Goal: Use online tool/utility: Utilize a website feature to perform a specific function

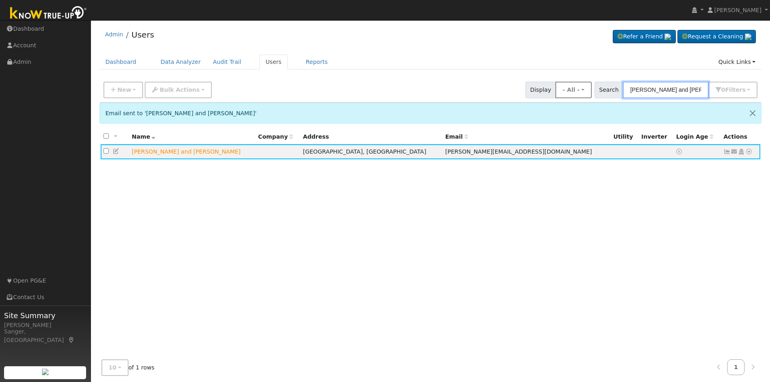
drag, startPoint x: 692, startPoint y: 89, endPoint x: 593, endPoint y: 87, distance: 98.6
click at [593, 87] on div "New Add User Quick Add Quick Connect Quick Convert Lead Bulk Actions Send Email…" at bounding box center [430, 88] width 657 height 19
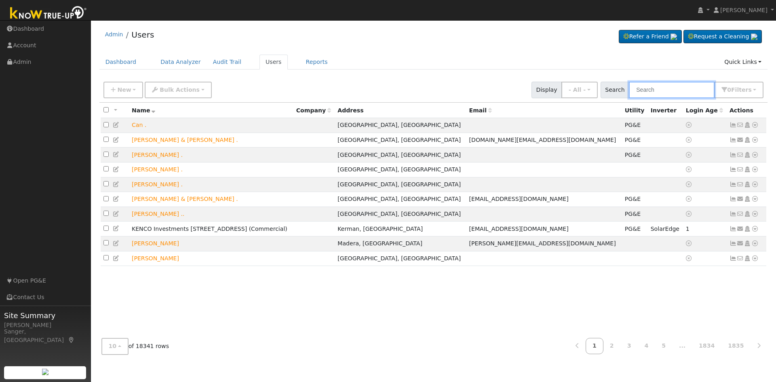
click at [679, 87] on input "text" at bounding box center [672, 90] width 86 height 17
paste input "[PERSON_NAME]"
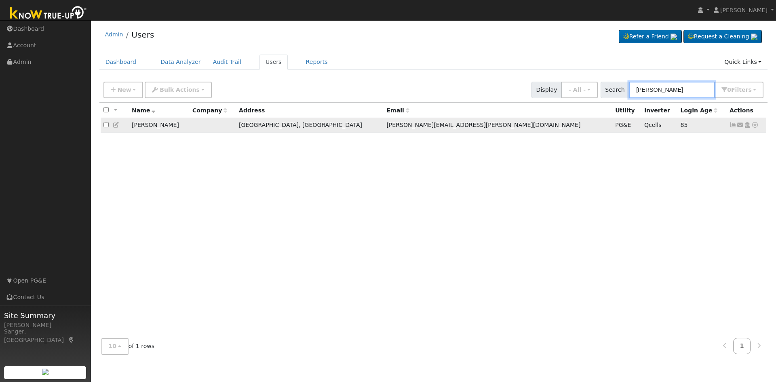
type input "[PERSON_NAME]"
click at [755, 125] on icon at bounding box center [754, 125] width 7 height 6
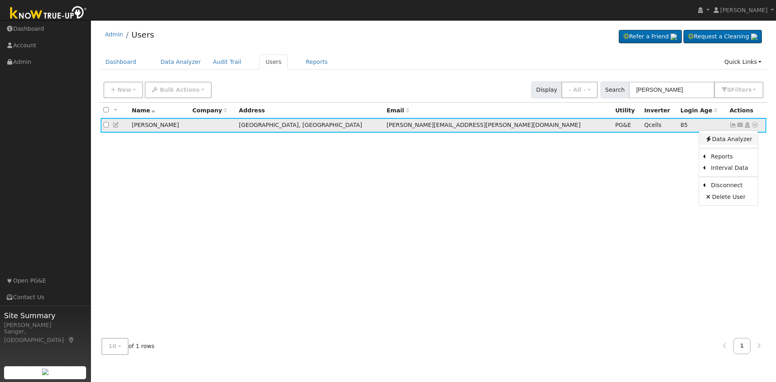
click at [737, 143] on link "Data Analyzer" at bounding box center [728, 138] width 59 height 11
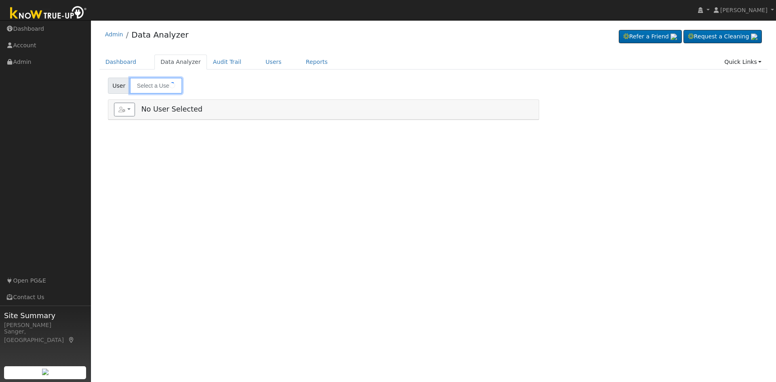
type input "[PERSON_NAME]"
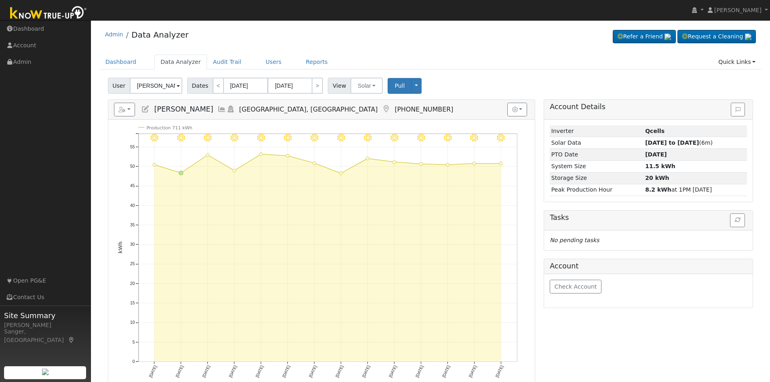
click at [223, 109] on icon at bounding box center [221, 108] width 9 height 7
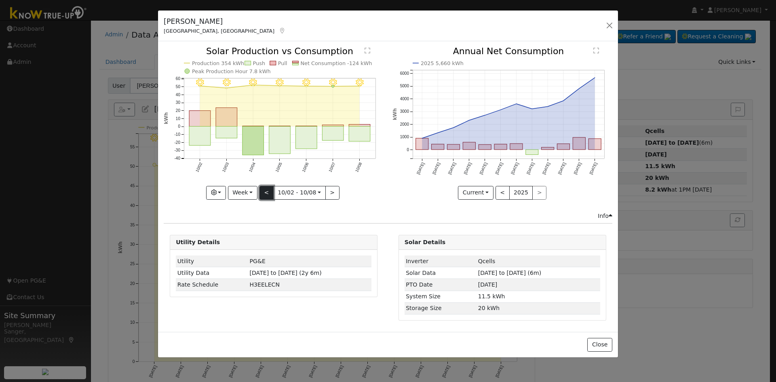
click at [266, 191] on button "<" at bounding box center [267, 193] width 14 height 14
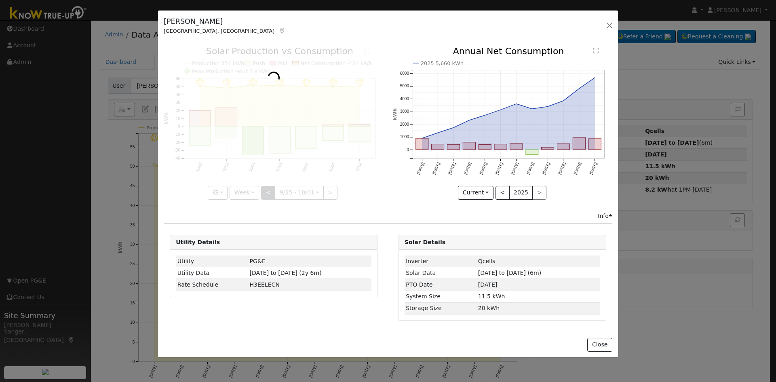
click at [266, 191] on div at bounding box center [274, 123] width 220 height 152
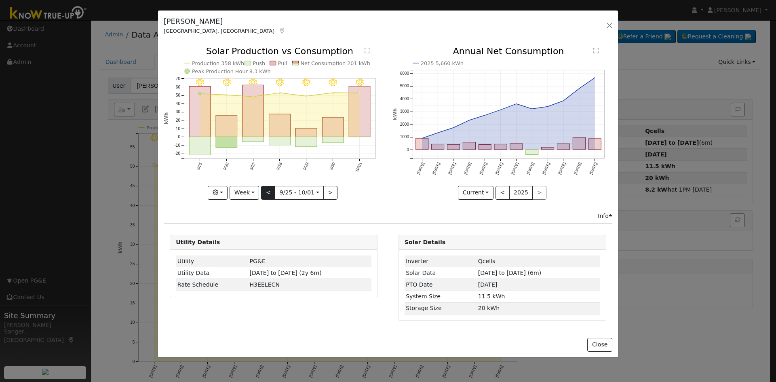
click at [266, 191] on div at bounding box center [274, 123] width 220 height 152
click at [266, 191] on button "<" at bounding box center [268, 193] width 14 height 14
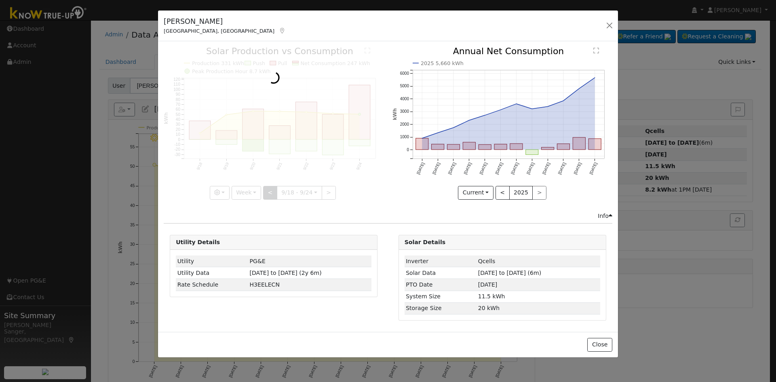
click at [266, 191] on div at bounding box center [274, 123] width 220 height 152
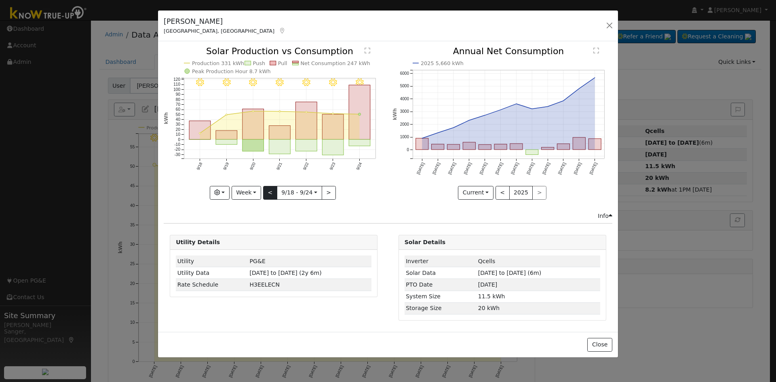
click at [266, 191] on div at bounding box center [274, 123] width 220 height 152
click at [266, 191] on button "<" at bounding box center [270, 193] width 14 height 14
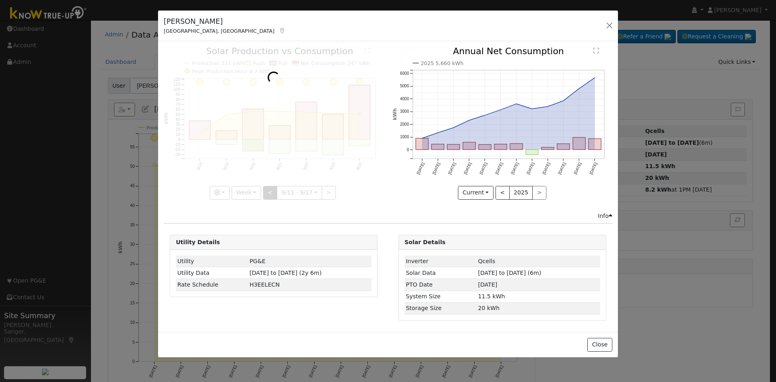
click at [266, 191] on div at bounding box center [274, 123] width 220 height 152
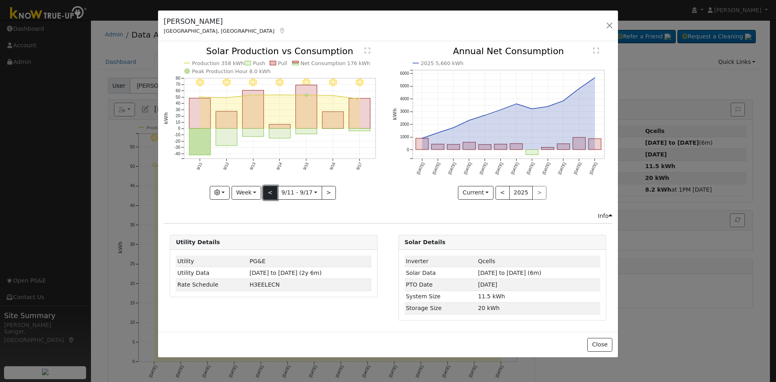
click at [266, 191] on button "<" at bounding box center [270, 193] width 14 height 14
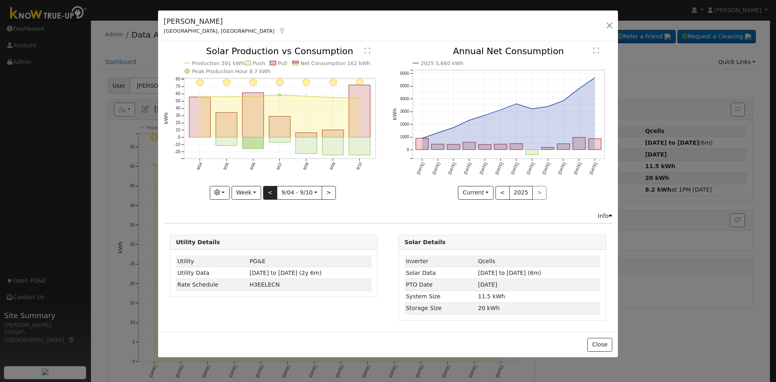
click at [266, 191] on div at bounding box center [274, 123] width 220 height 152
click at [266, 191] on button "<" at bounding box center [270, 193] width 14 height 14
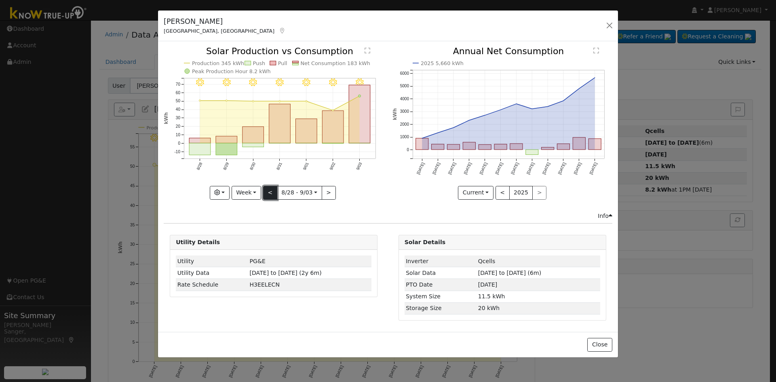
click at [266, 191] on button "<" at bounding box center [270, 193] width 14 height 14
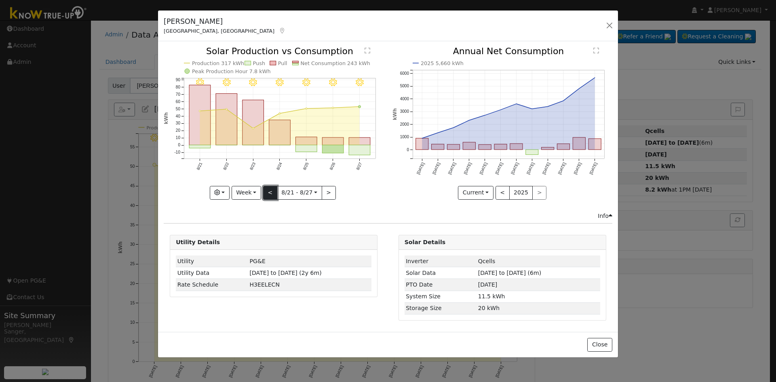
click at [266, 191] on button "<" at bounding box center [270, 193] width 14 height 14
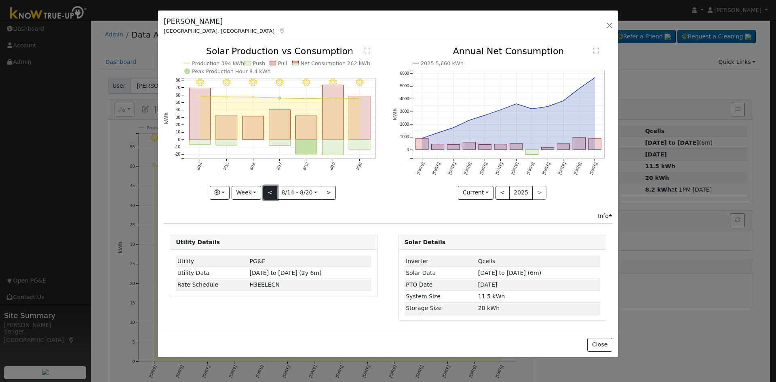
click at [266, 191] on button "<" at bounding box center [270, 193] width 14 height 14
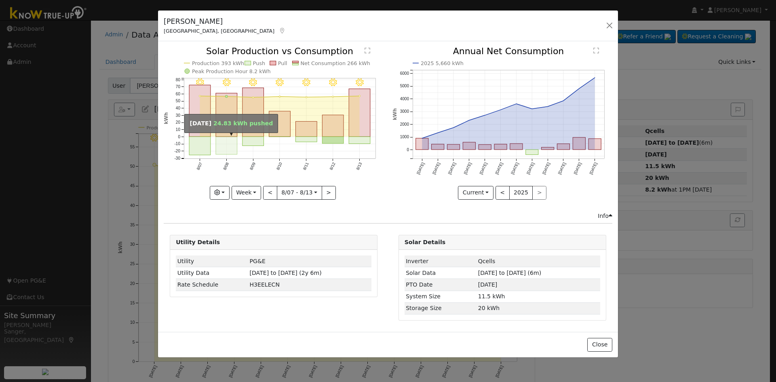
click at [224, 144] on rect "onclick=""" at bounding box center [226, 146] width 21 height 18
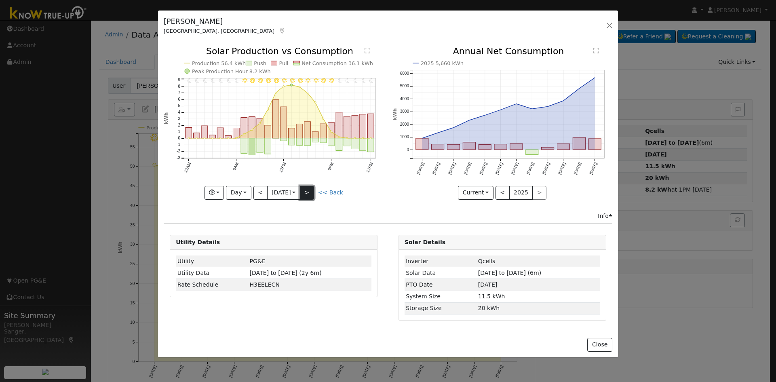
click at [305, 192] on button ">" at bounding box center [307, 193] width 14 height 14
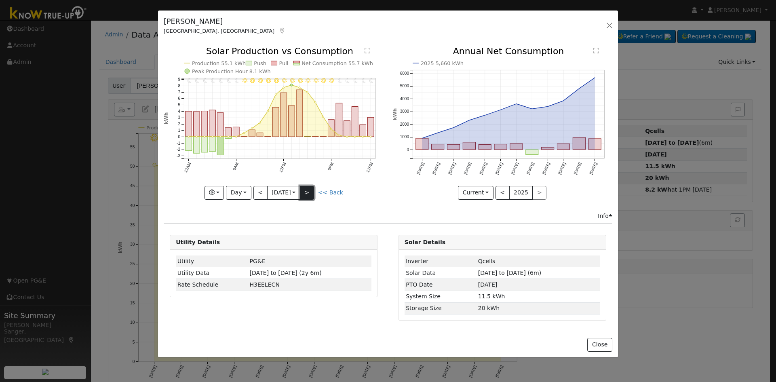
click at [305, 192] on button ">" at bounding box center [307, 193] width 14 height 14
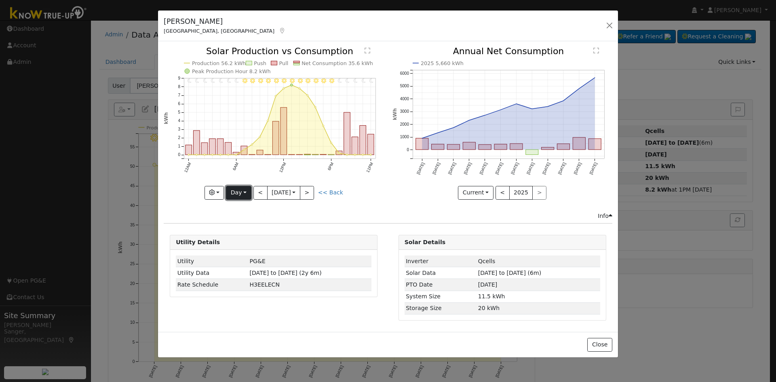
click at [244, 188] on button "Day" at bounding box center [238, 193] width 25 height 14
click at [239, 229] on link "Month" at bounding box center [254, 231] width 56 height 11
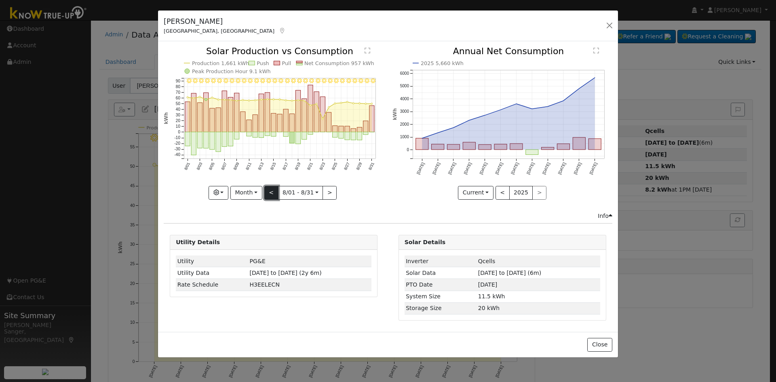
click at [271, 189] on button "<" at bounding box center [271, 193] width 14 height 14
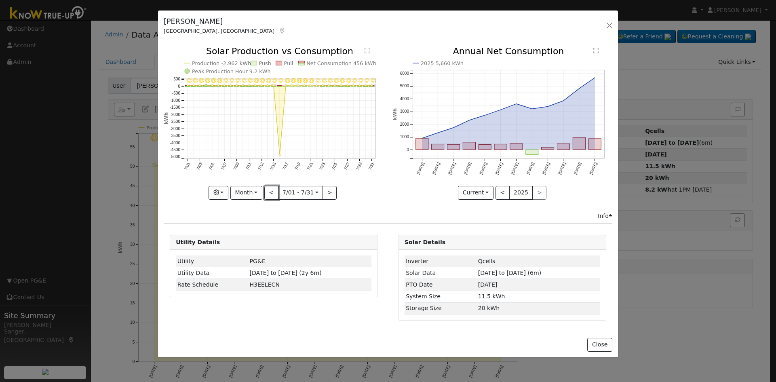
click at [273, 189] on button "<" at bounding box center [271, 193] width 14 height 14
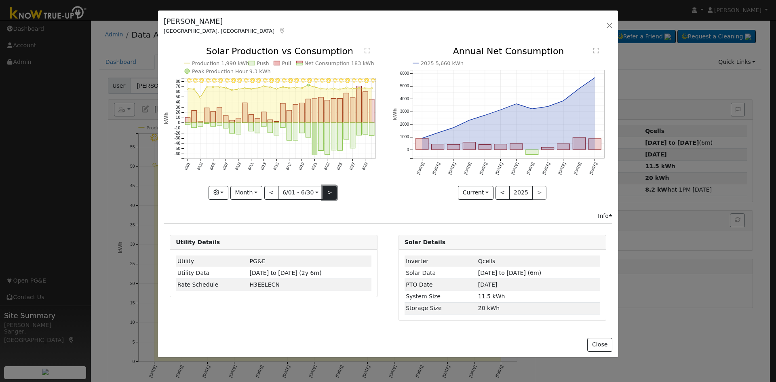
click at [327, 190] on button ">" at bounding box center [330, 193] width 14 height 14
type input "[DATE]"
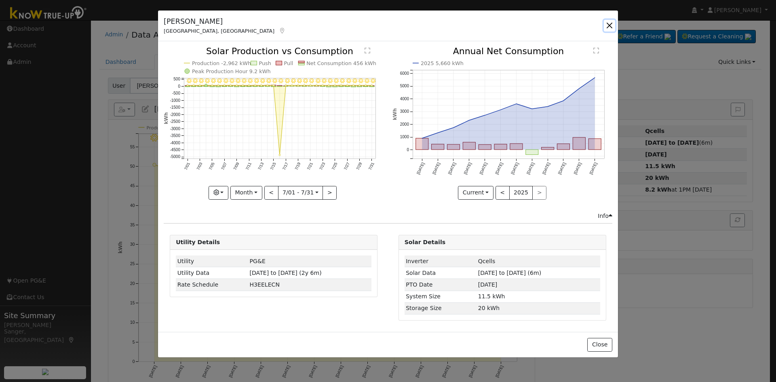
click at [608, 25] on button "button" at bounding box center [609, 25] width 11 height 11
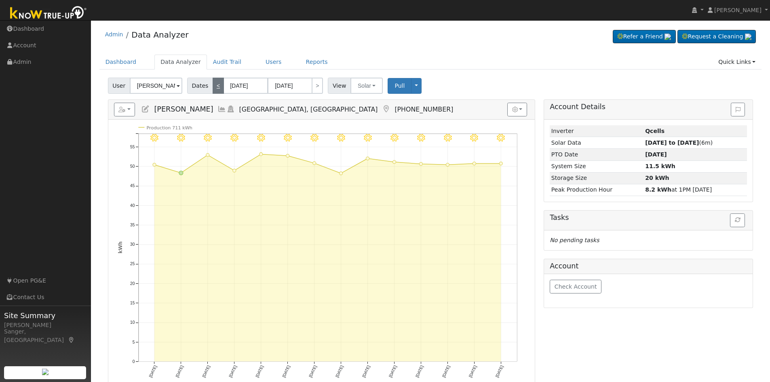
click at [215, 85] on link "<" at bounding box center [218, 86] width 11 height 16
type input "[DATE]"
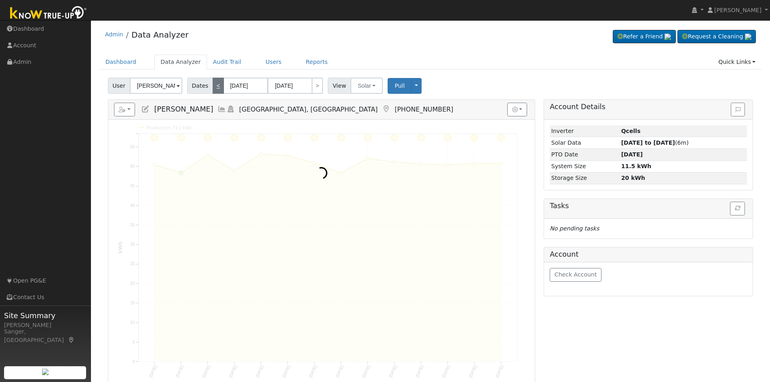
click at [215, 85] on link "<" at bounding box center [218, 86] width 11 height 16
type input "[DATE]"
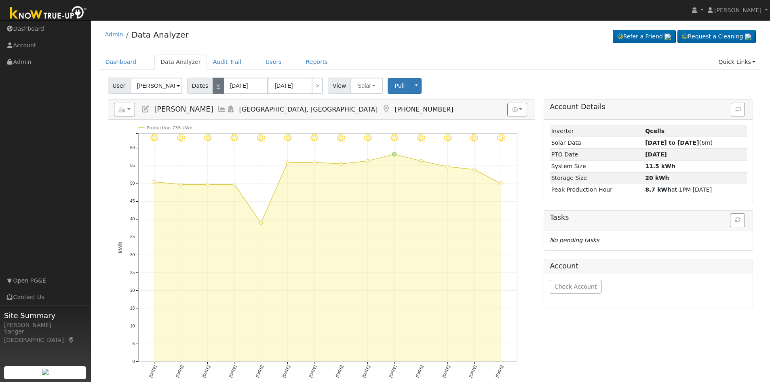
click at [215, 85] on link "<" at bounding box center [218, 86] width 11 height 16
type input "[DATE]"
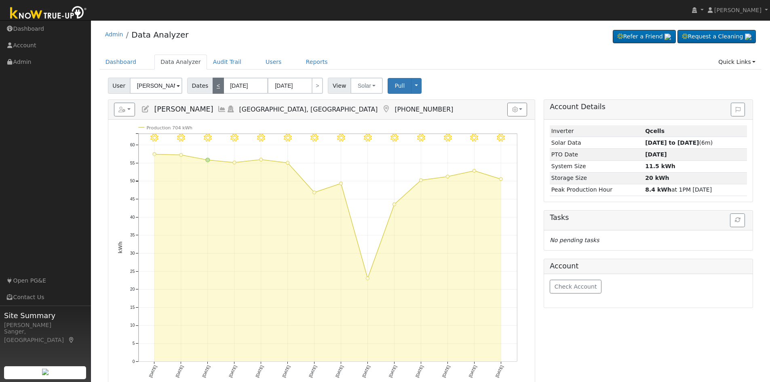
click at [215, 85] on link "<" at bounding box center [218, 86] width 11 height 16
type input "[DATE]"
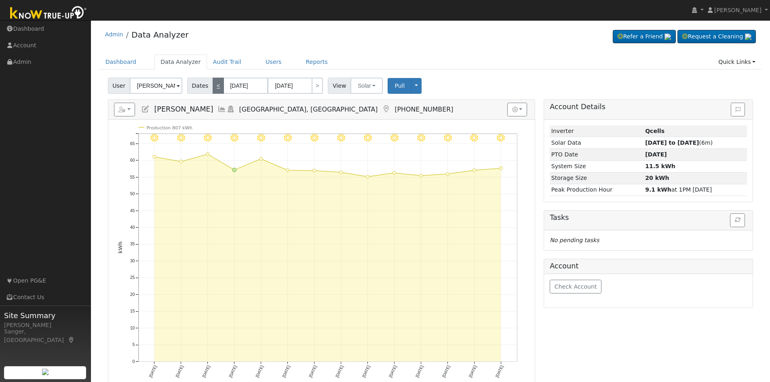
click at [215, 85] on link "<" at bounding box center [218, 86] width 11 height 16
type input "[DATE]"
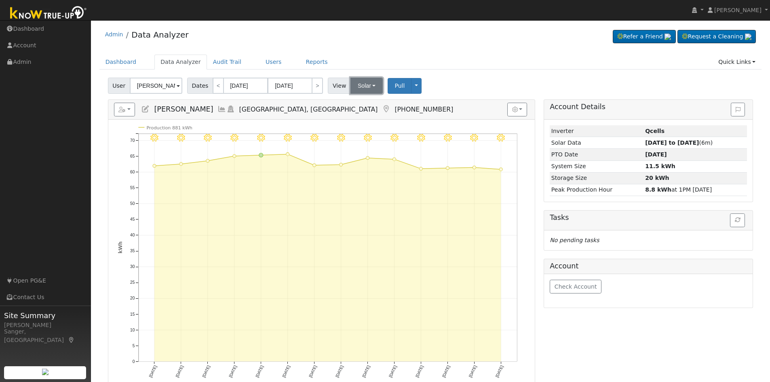
click at [358, 87] on button "Solar" at bounding box center [366, 86] width 32 height 16
click at [358, 102] on link "Utility" at bounding box center [377, 103] width 56 height 11
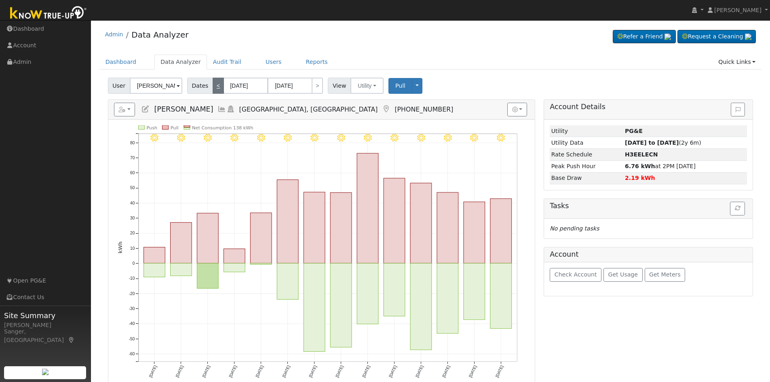
click at [216, 85] on link "<" at bounding box center [218, 86] width 11 height 16
type input "[DATE]"
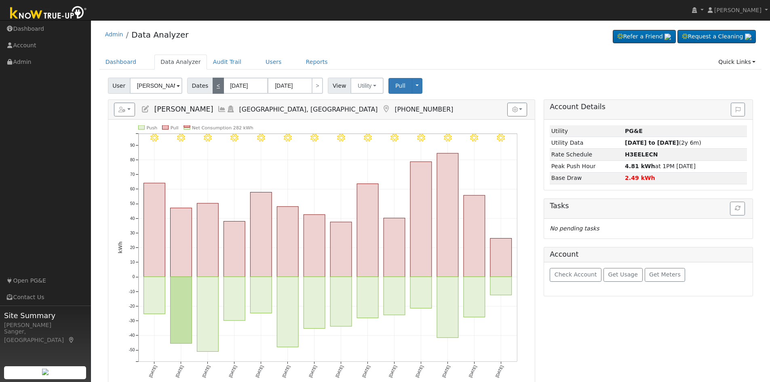
click at [215, 85] on link "<" at bounding box center [218, 86] width 11 height 16
type input "[DATE]"
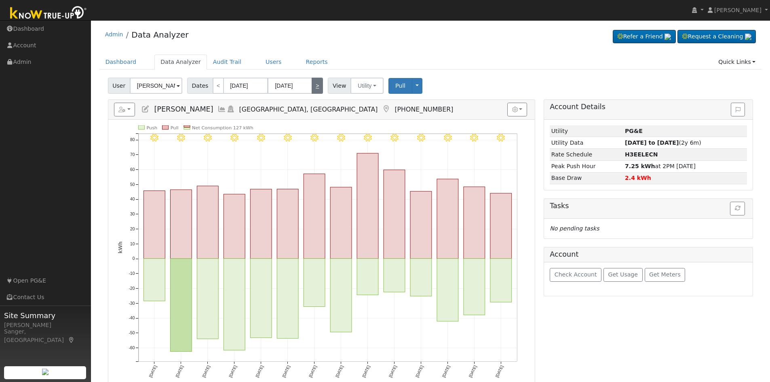
click at [313, 85] on link ">" at bounding box center [317, 86] width 11 height 16
type input "[DATE]"
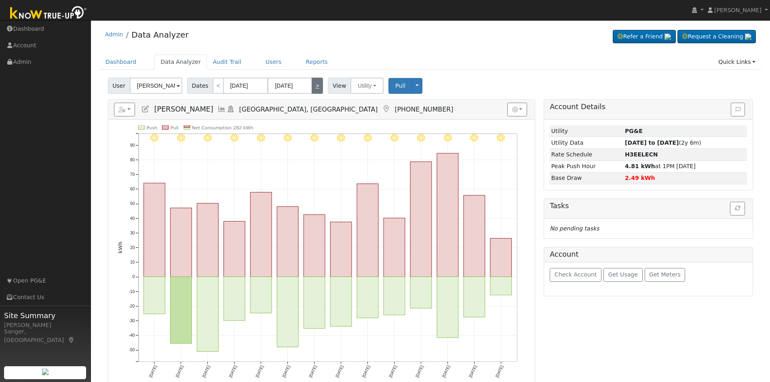
click at [313, 85] on link ">" at bounding box center [317, 86] width 11 height 16
type input "[DATE]"
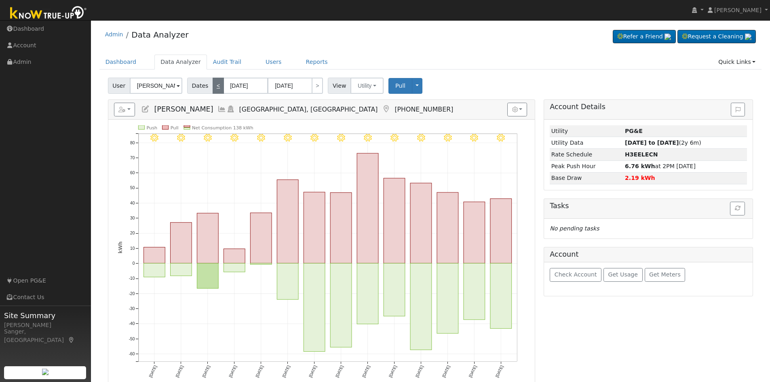
click at [213, 87] on link "<" at bounding box center [218, 86] width 11 height 16
type input "[DATE]"
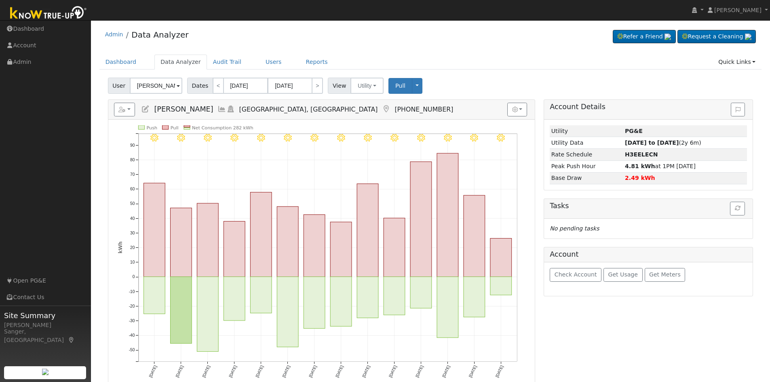
click at [223, 108] on icon at bounding box center [221, 108] width 9 height 7
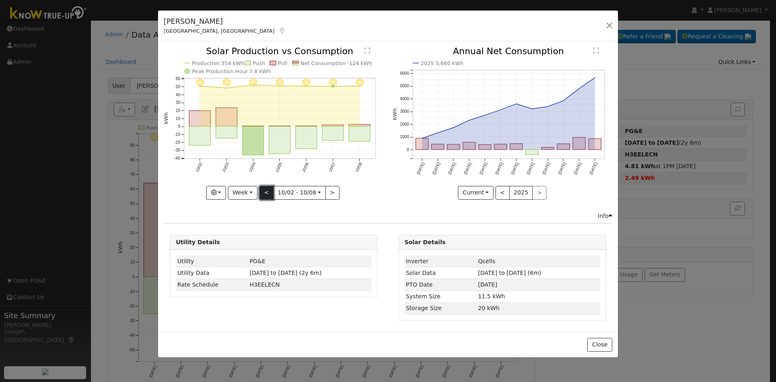
click at [271, 191] on button "<" at bounding box center [267, 193] width 14 height 14
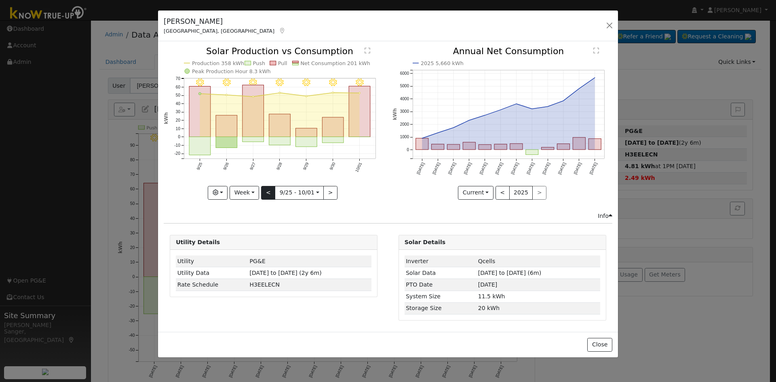
click at [271, 191] on div at bounding box center [274, 123] width 220 height 152
click at [271, 191] on button "<" at bounding box center [268, 193] width 14 height 14
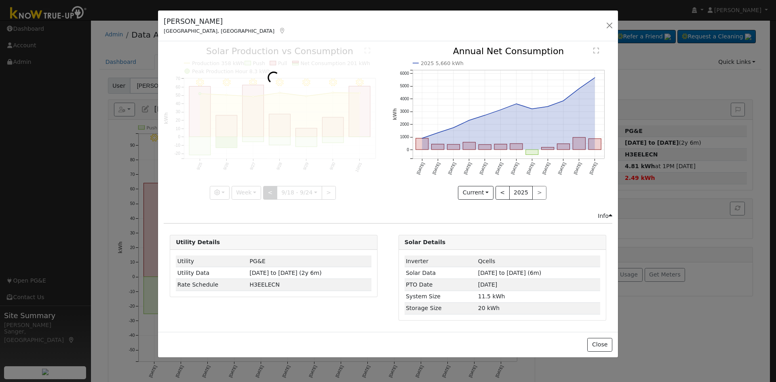
click at [271, 191] on div at bounding box center [274, 123] width 220 height 152
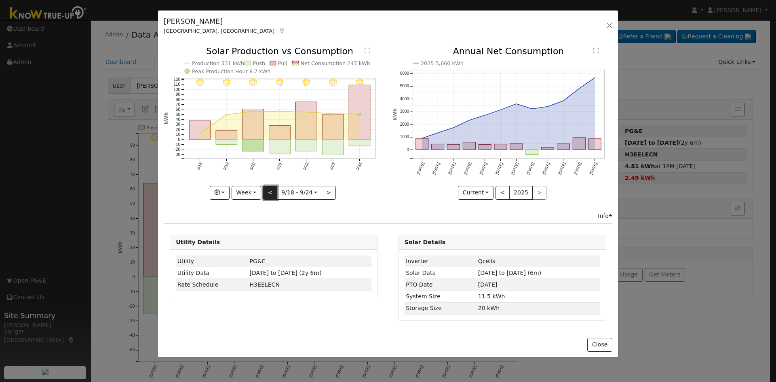
click at [271, 191] on button "<" at bounding box center [270, 193] width 14 height 14
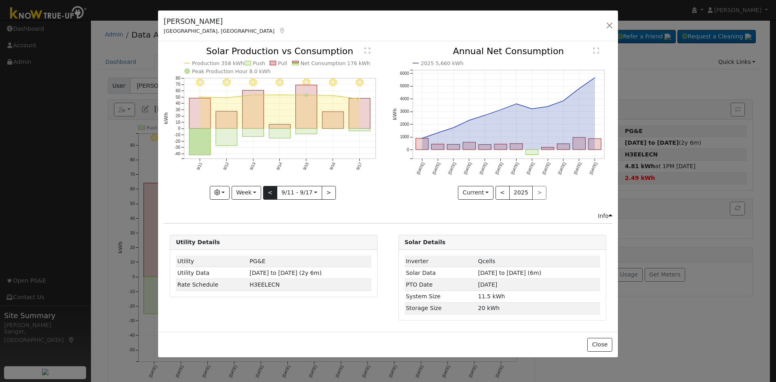
click at [271, 191] on div at bounding box center [274, 123] width 220 height 152
click at [271, 191] on button "<" at bounding box center [270, 193] width 14 height 14
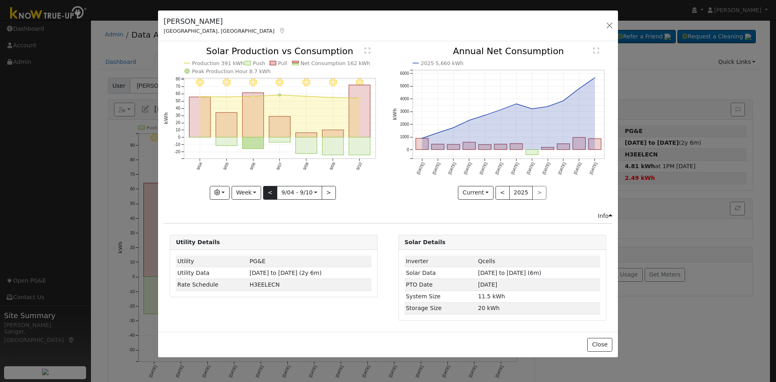
click at [271, 191] on div at bounding box center [274, 123] width 220 height 152
click at [271, 191] on button "<" at bounding box center [270, 193] width 14 height 14
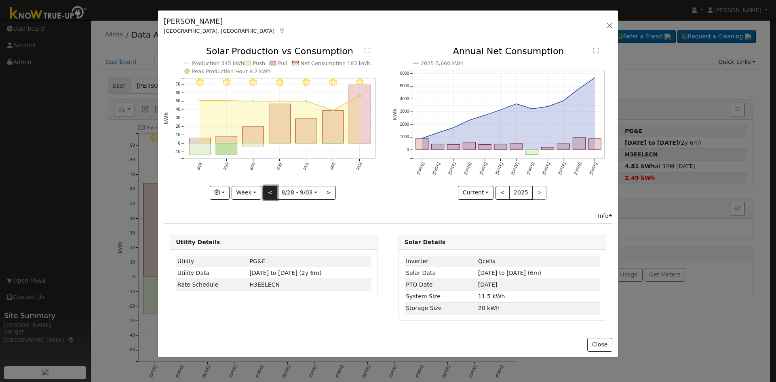
click at [271, 191] on button "<" at bounding box center [270, 193] width 14 height 14
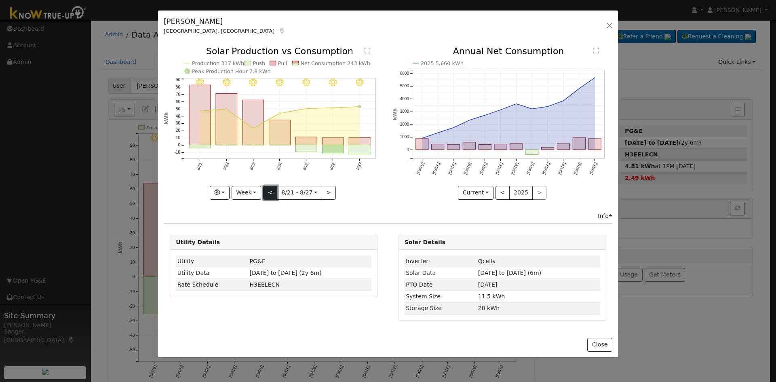
click at [271, 191] on button "<" at bounding box center [270, 193] width 14 height 14
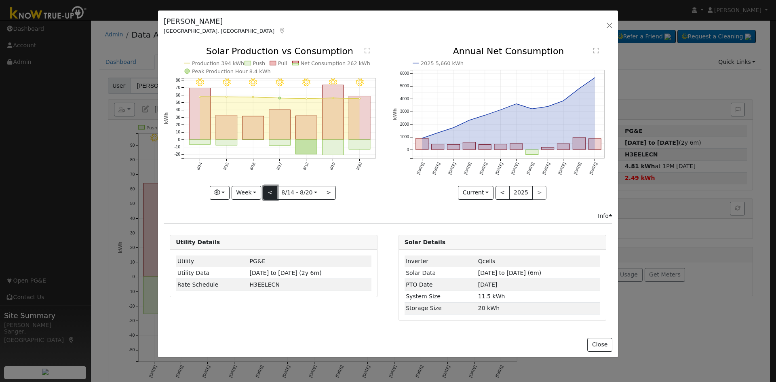
click at [271, 191] on button "<" at bounding box center [270, 193] width 14 height 14
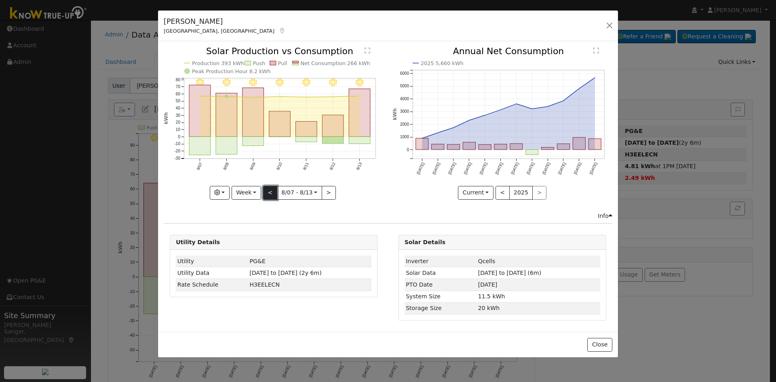
click at [271, 191] on button "<" at bounding box center [270, 193] width 14 height 14
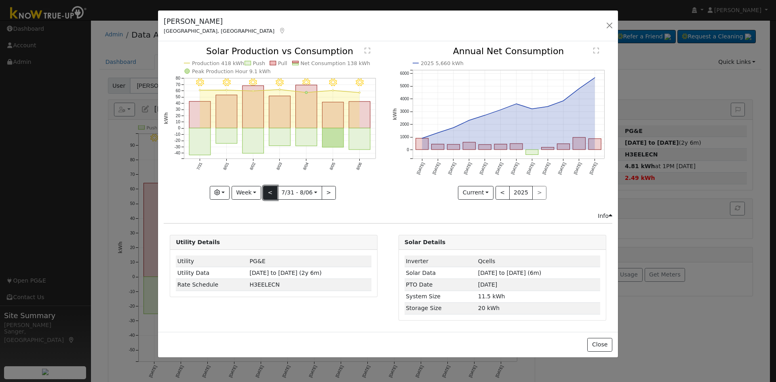
click at [271, 191] on button "<" at bounding box center [270, 193] width 14 height 14
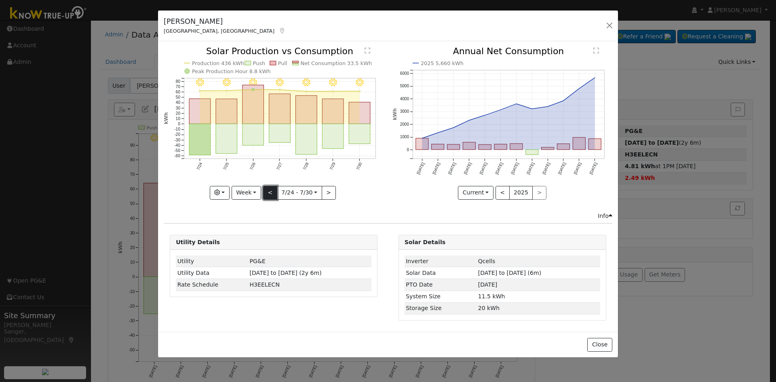
click at [271, 191] on button "<" at bounding box center [270, 193] width 14 height 14
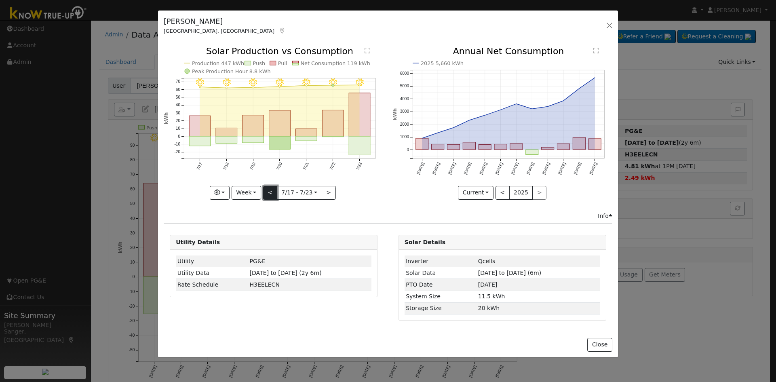
click at [271, 191] on button "<" at bounding box center [270, 193] width 14 height 14
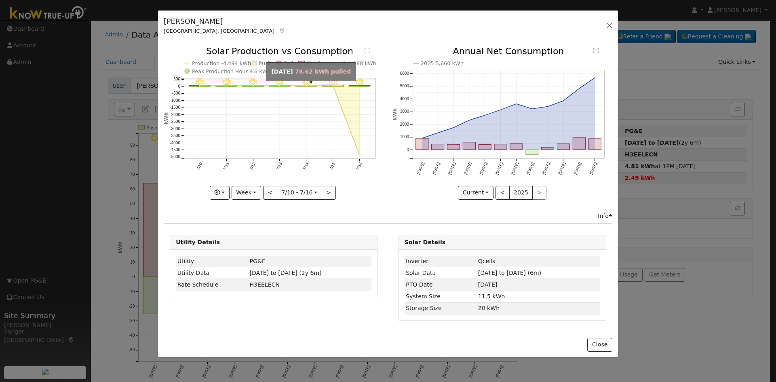
click at [303, 86] on rect "onclick=""" at bounding box center [306, 85] width 21 height 1
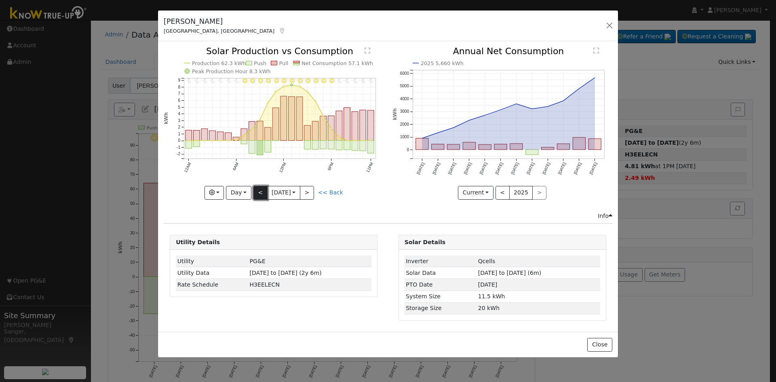
click at [258, 194] on button "<" at bounding box center [260, 193] width 14 height 14
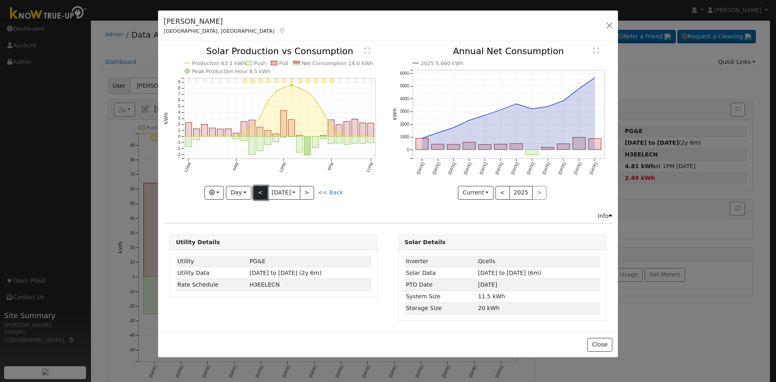
click at [258, 189] on button "<" at bounding box center [260, 193] width 14 height 14
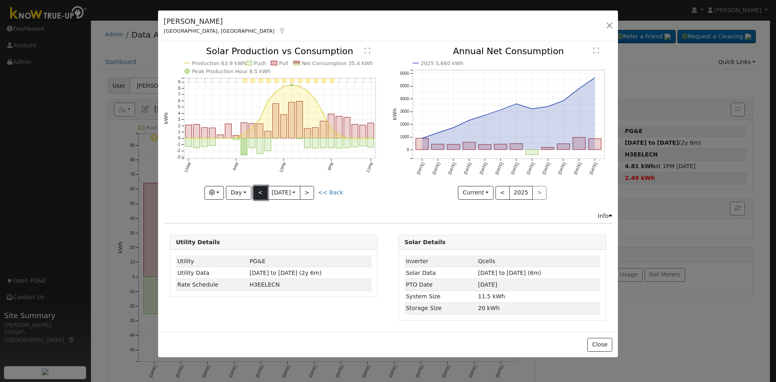
click at [258, 189] on button "<" at bounding box center [260, 193] width 14 height 14
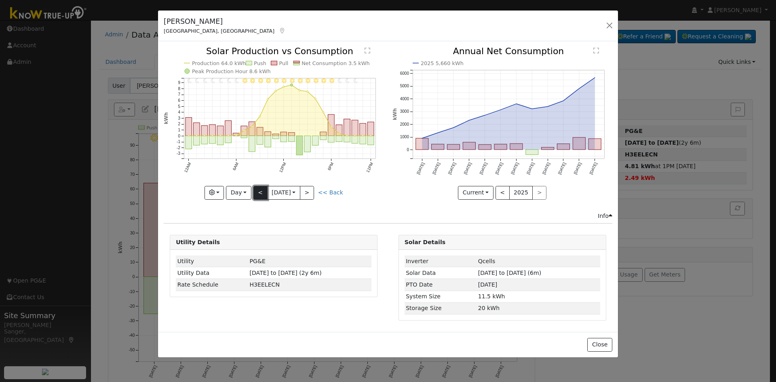
click at [258, 189] on button "<" at bounding box center [260, 193] width 14 height 14
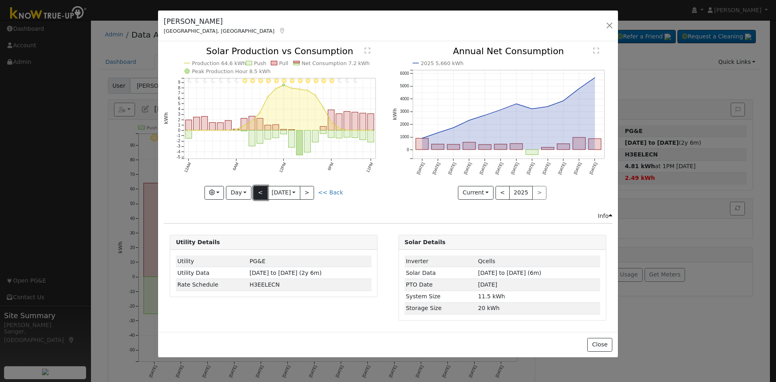
click at [258, 189] on button "<" at bounding box center [260, 193] width 14 height 14
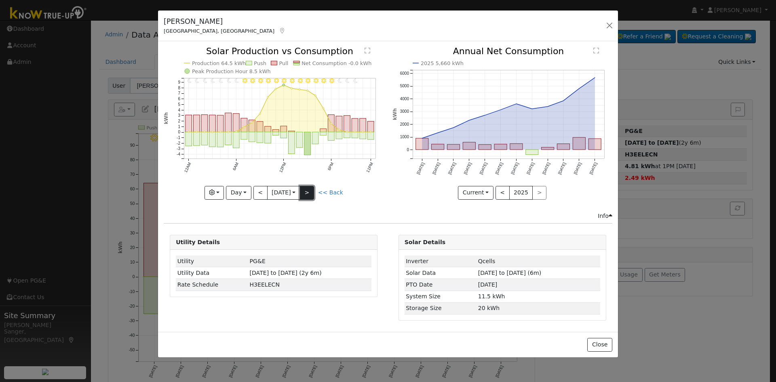
click at [310, 191] on button ">" at bounding box center [307, 193] width 14 height 14
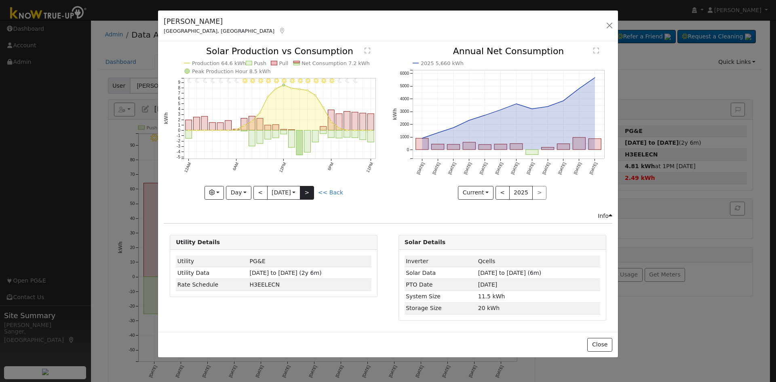
click at [310, 191] on div at bounding box center [274, 123] width 220 height 152
click at [310, 191] on button ">" at bounding box center [307, 193] width 14 height 14
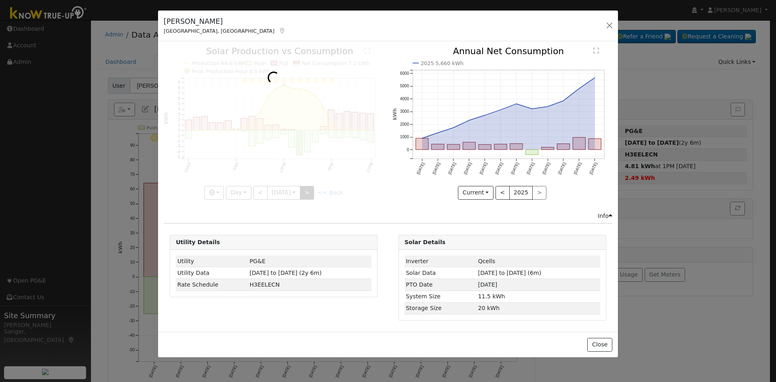
click at [310, 191] on div at bounding box center [274, 123] width 220 height 152
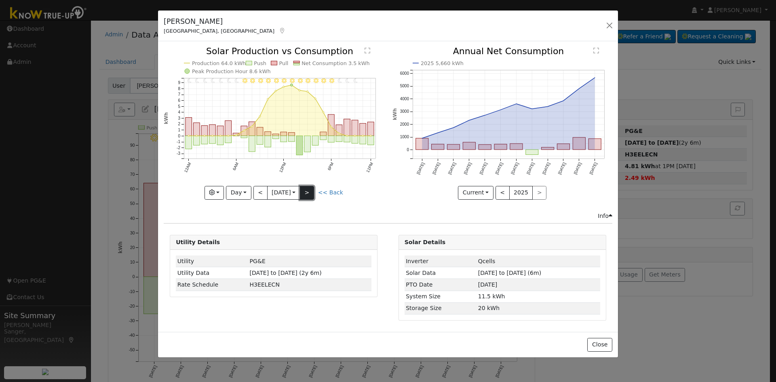
click at [310, 191] on button ">" at bounding box center [307, 193] width 14 height 14
type input "[DATE]"
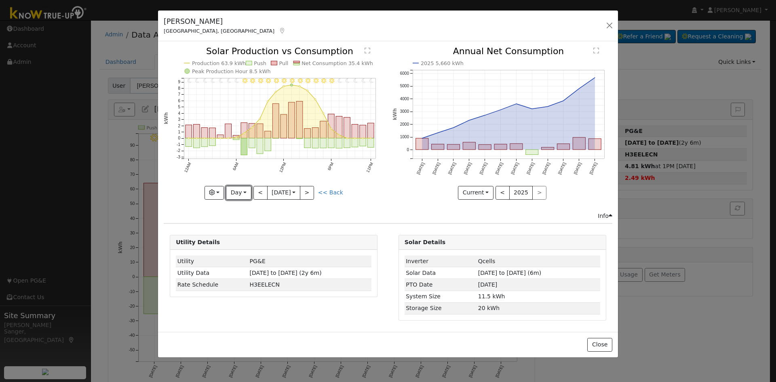
click at [238, 192] on button "Day" at bounding box center [238, 193] width 25 height 14
click at [249, 253] on link "Custom" at bounding box center [254, 254] width 56 height 11
click at [269, 194] on input "[DATE]" at bounding box center [275, 192] width 26 height 13
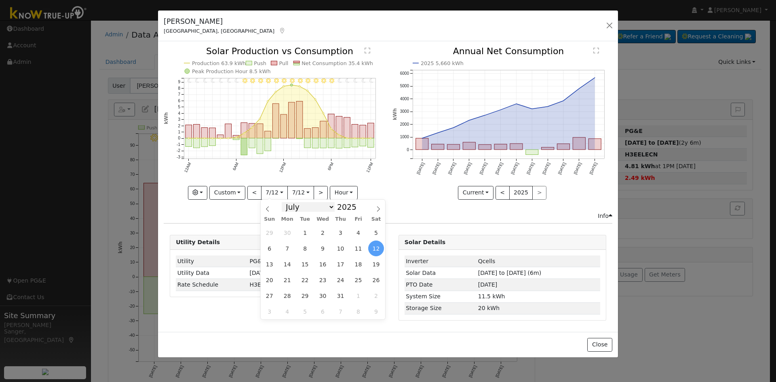
click at [292, 205] on select "January February March April May June July August September October November De…" at bounding box center [308, 207] width 53 height 10
select select "5"
click at [288, 202] on select "January February March April May June July August September October November De…" at bounding box center [308, 207] width 53 height 10
click at [304, 266] on span "17" at bounding box center [305, 264] width 16 height 16
type input "[DATE]"
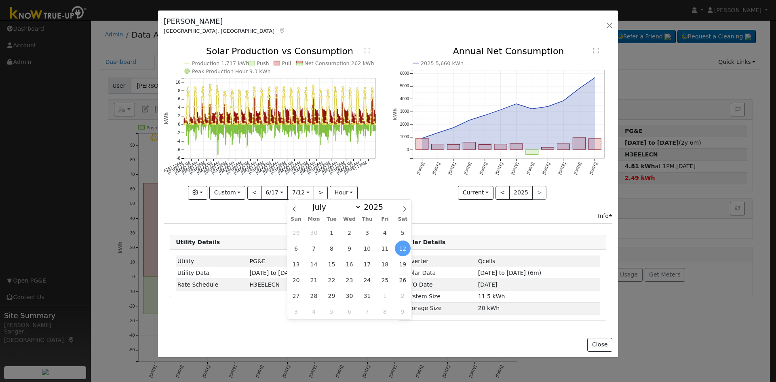
click at [298, 192] on input "[DATE]" at bounding box center [301, 192] width 26 height 13
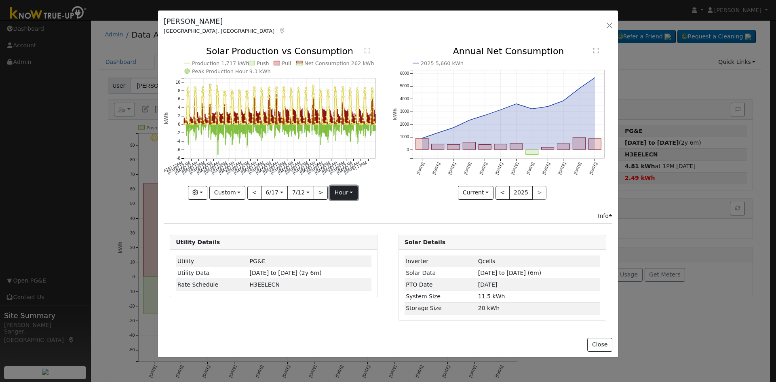
click at [342, 194] on button "hour" at bounding box center [344, 193] width 28 height 14
click at [342, 218] on link "Day" at bounding box center [358, 220] width 56 height 11
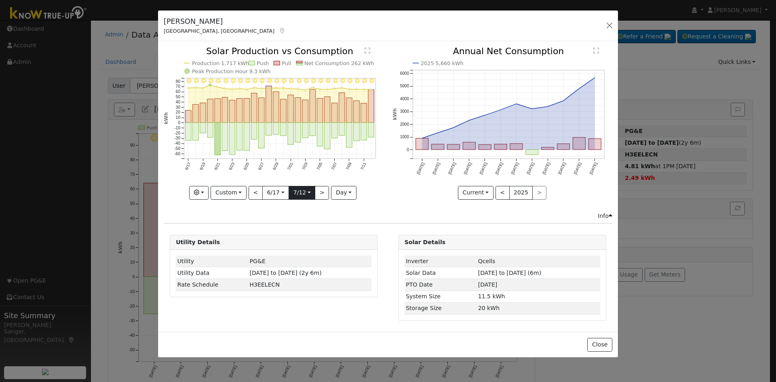
click at [299, 194] on input "[DATE]" at bounding box center [302, 192] width 26 height 13
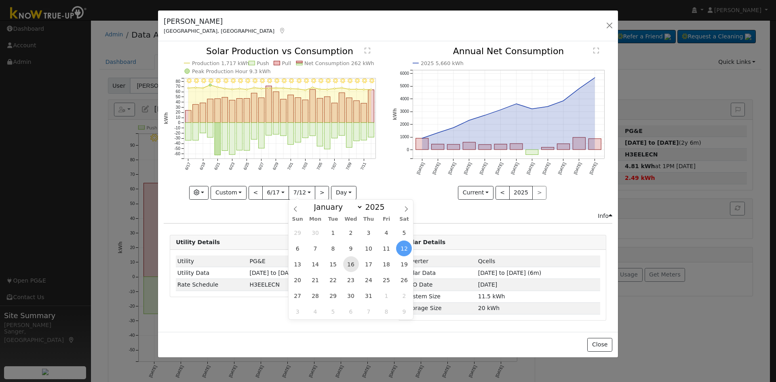
click at [351, 264] on span "16" at bounding box center [351, 264] width 16 height 16
type input "[DATE]"
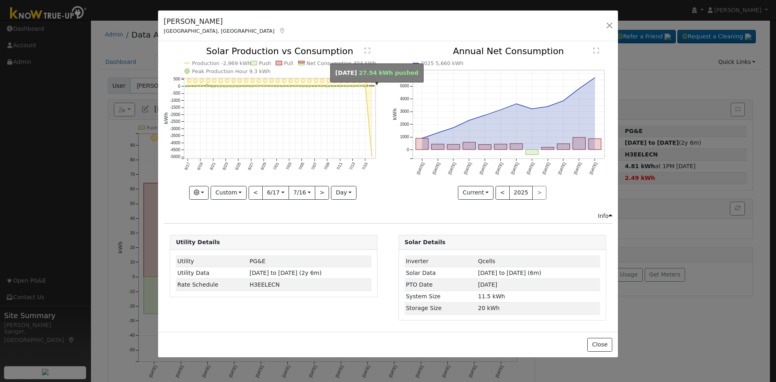
click at [372, 87] on rect "onclick=""" at bounding box center [371, 87] width 5 height 0
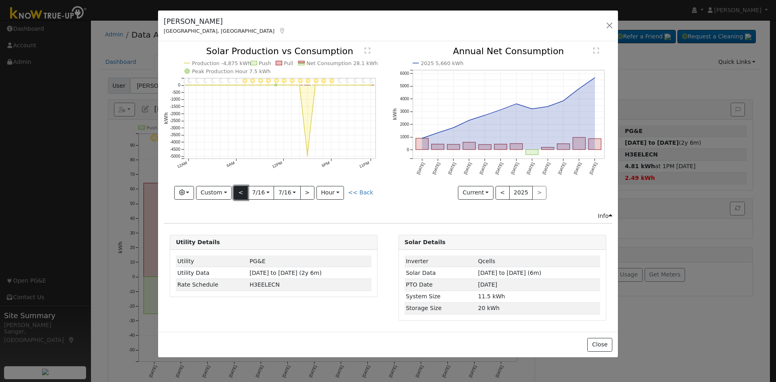
click at [243, 192] on button "<" at bounding box center [241, 193] width 14 height 14
type input "[DATE]"
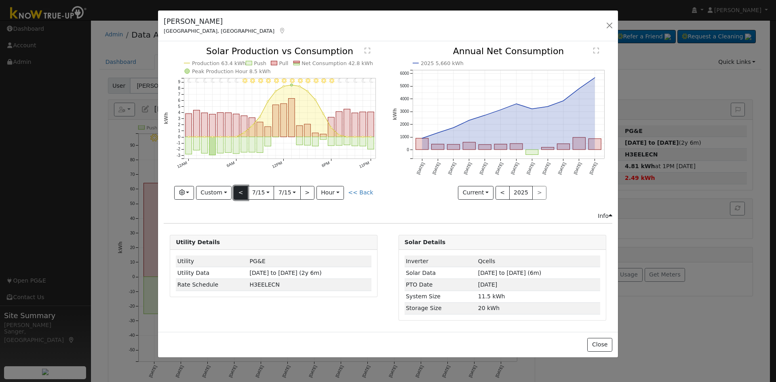
click at [243, 192] on button "<" at bounding box center [241, 193] width 14 height 14
type input "[DATE]"
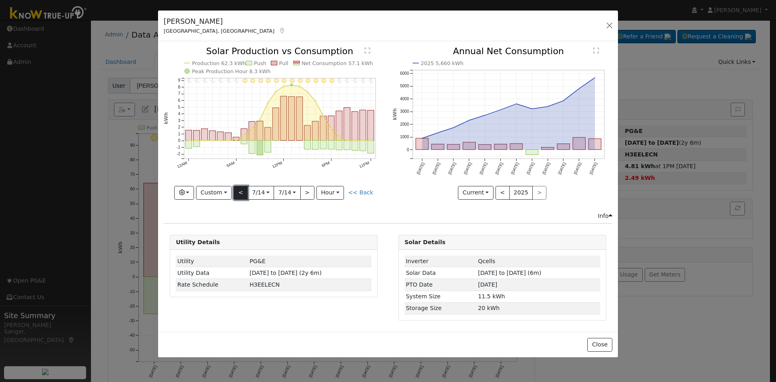
click at [243, 192] on button "<" at bounding box center [241, 193] width 14 height 14
type input "[DATE]"
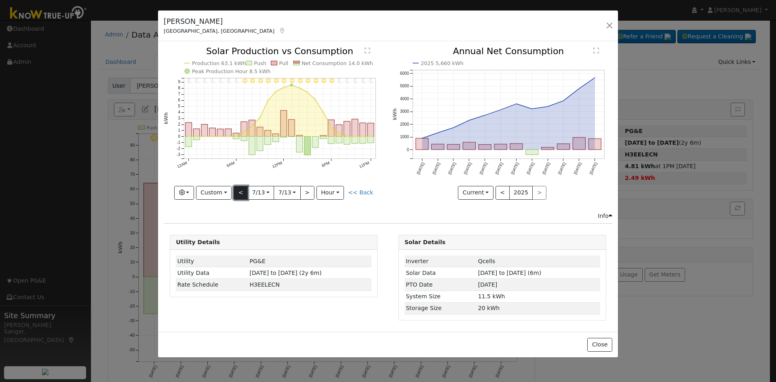
click at [240, 192] on button "<" at bounding box center [241, 193] width 14 height 14
type input "[DATE]"
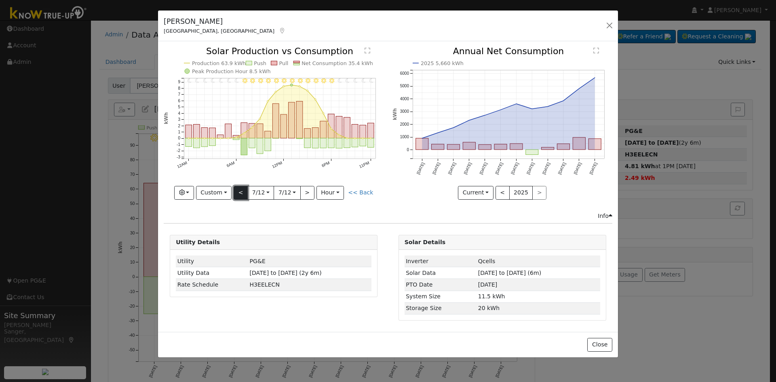
click at [240, 192] on button "<" at bounding box center [241, 193] width 14 height 14
type input "[DATE]"
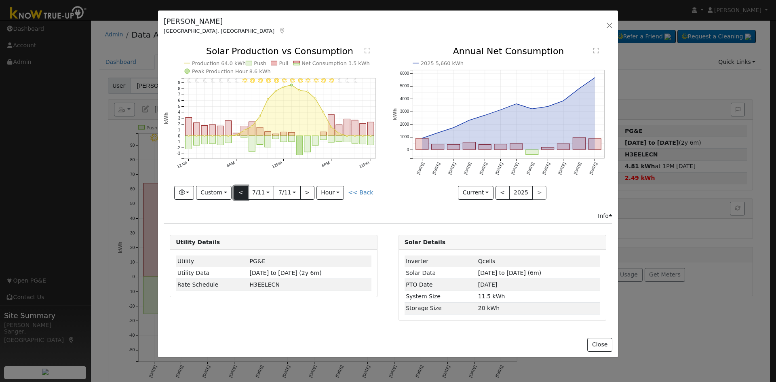
click at [241, 190] on button "<" at bounding box center [241, 193] width 14 height 14
type input "[DATE]"
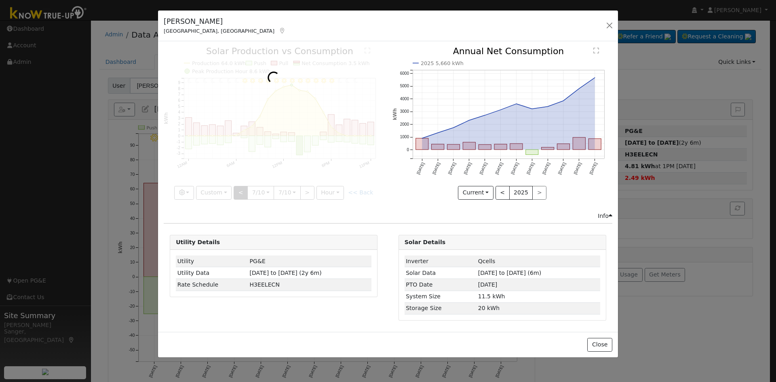
click at [241, 190] on div at bounding box center [274, 123] width 220 height 152
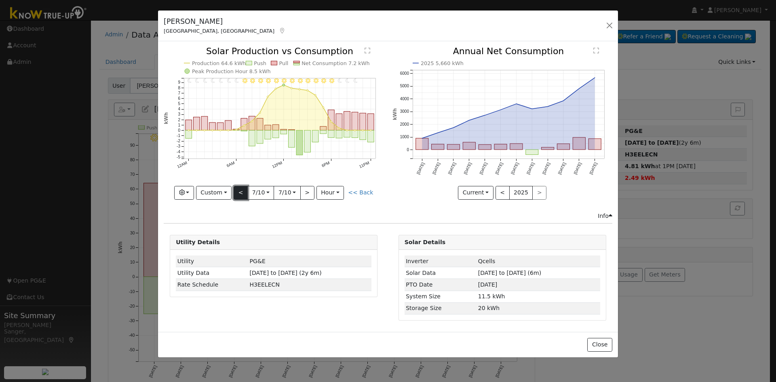
click at [242, 192] on button "<" at bounding box center [241, 193] width 14 height 14
type input "[DATE]"
click at [243, 189] on button "<" at bounding box center [241, 193] width 14 height 14
type input "[DATE]"
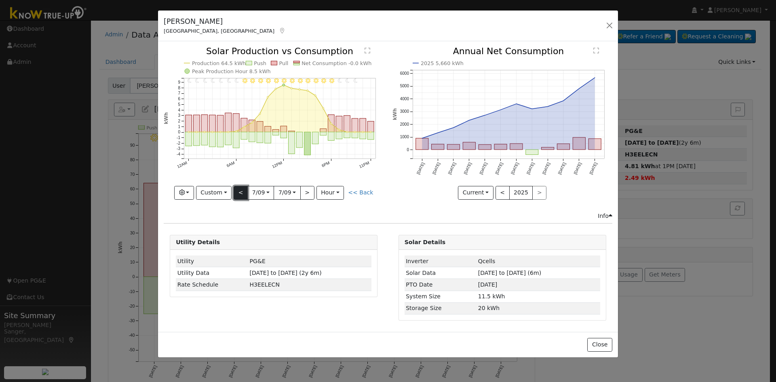
type input "[DATE]"
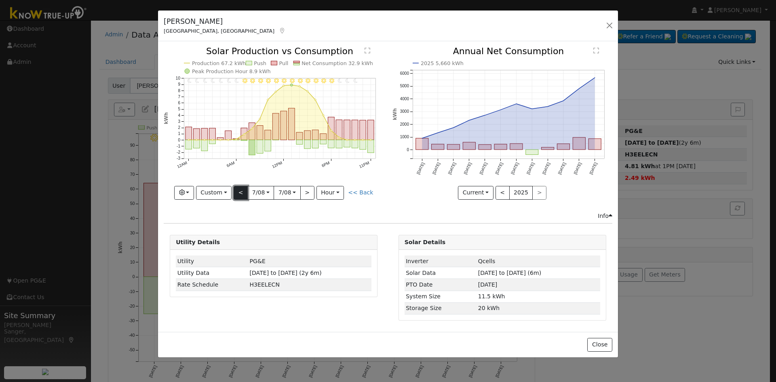
click at [243, 189] on button "<" at bounding box center [241, 193] width 14 height 14
type input "[DATE]"
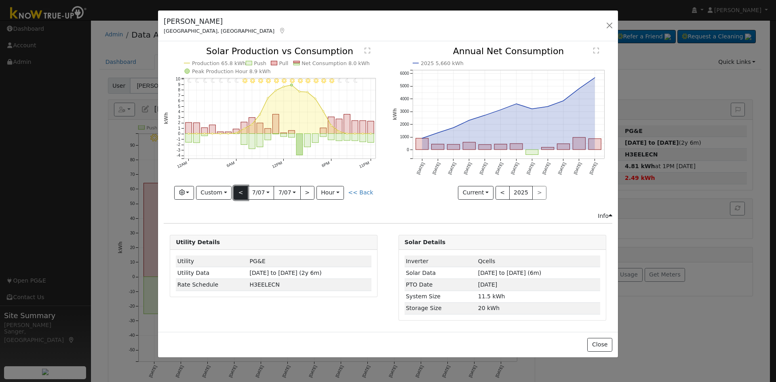
click at [243, 189] on button "<" at bounding box center [241, 193] width 14 height 14
type input "[DATE]"
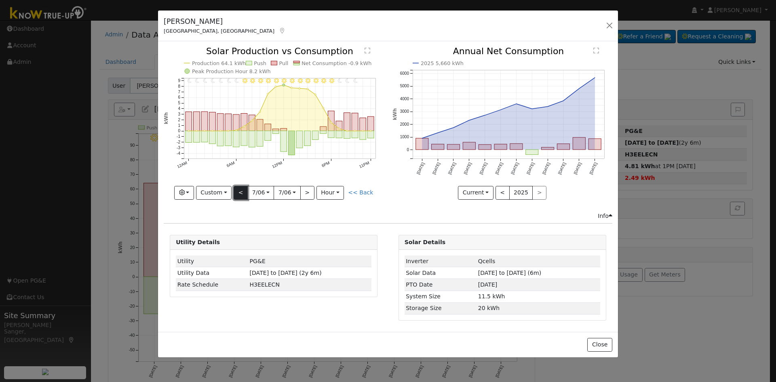
click at [243, 189] on button "<" at bounding box center [241, 193] width 14 height 14
type input "[DATE]"
click at [243, 189] on button "<" at bounding box center [241, 193] width 14 height 14
type input "[DATE]"
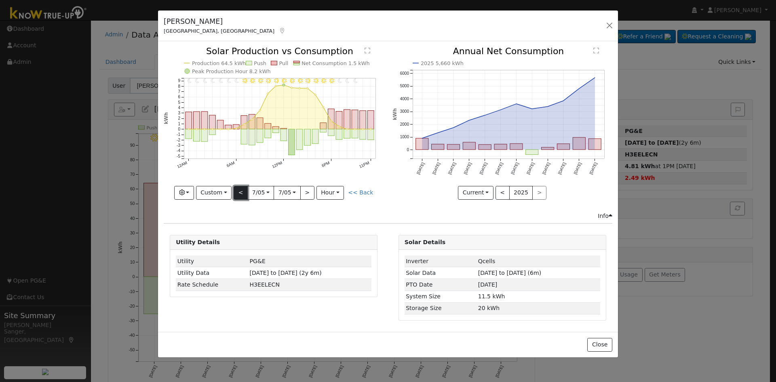
type input "[DATE]"
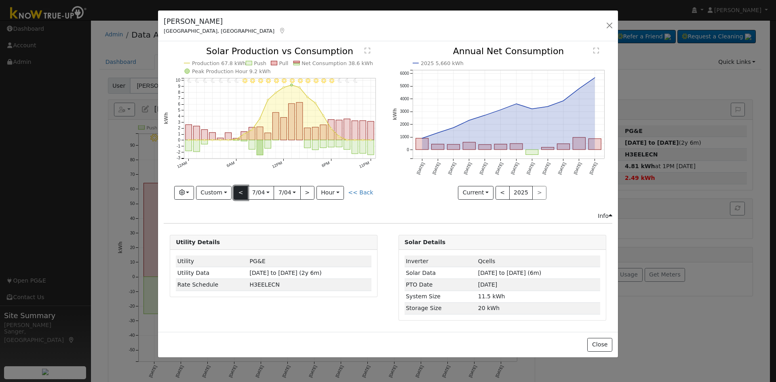
click at [243, 189] on button "<" at bounding box center [241, 193] width 14 height 14
type input "[DATE]"
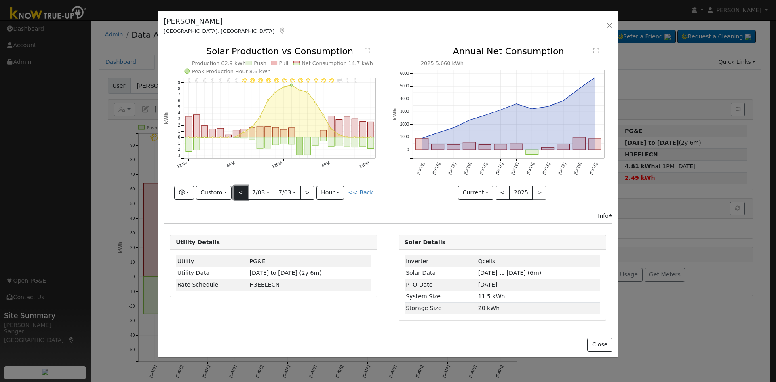
click at [241, 191] on button "<" at bounding box center [241, 193] width 14 height 14
type input "[DATE]"
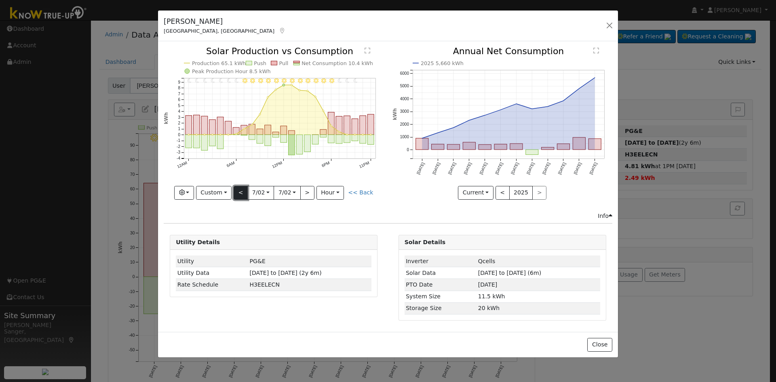
click at [241, 191] on button "<" at bounding box center [241, 193] width 14 height 14
type input "[DATE]"
click at [241, 191] on button "<" at bounding box center [241, 193] width 14 height 14
type input "[DATE]"
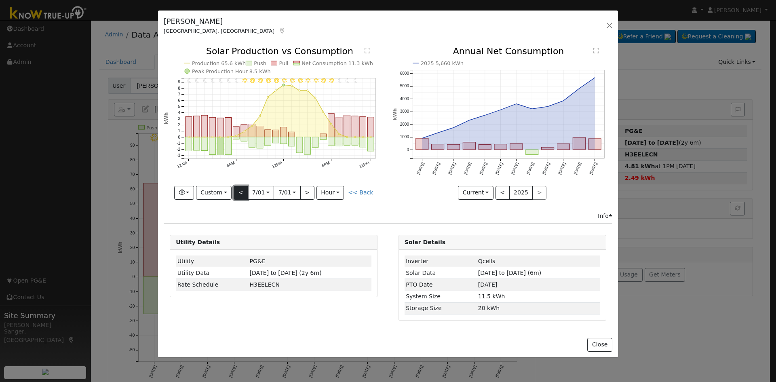
type input "[DATE]"
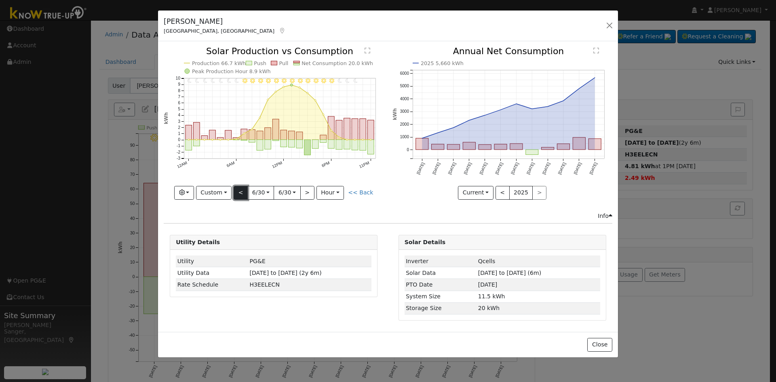
click at [242, 194] on button "<" at bounding box center [241, 193] width 14 height 14
type input "[DATE]"
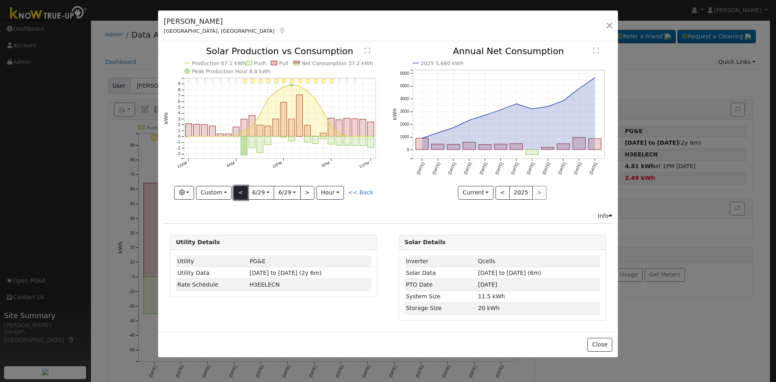
click at [242, 194] on button "<" at bounding box center [241, 193] width 14 height 14
type input "[DATE]"
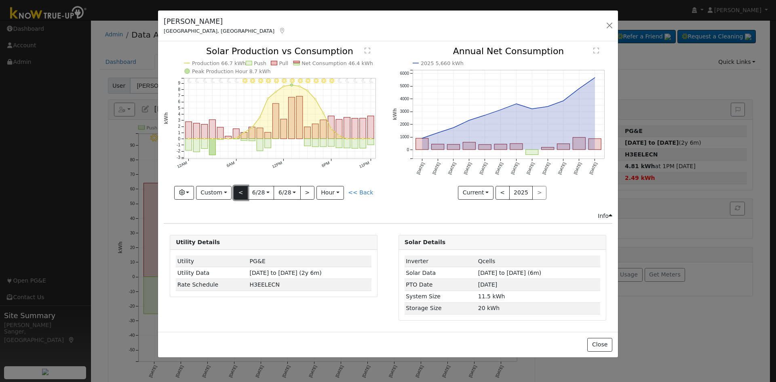
click at [242, 194] on button "<" at bounding box center [241, 193] width 14 height 14
type input "[DATE]"
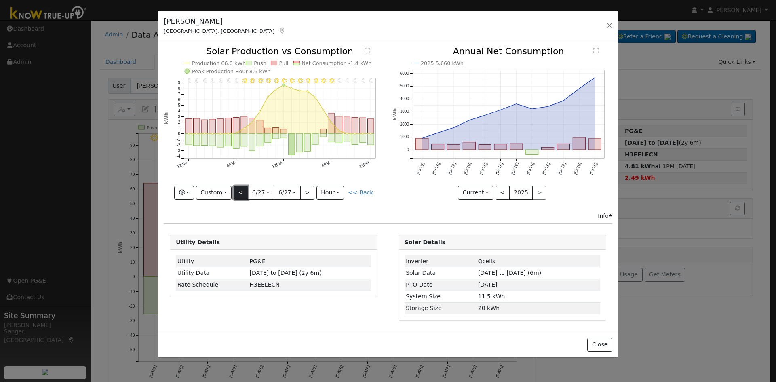
click at [242, 194] on button "<" at bounding box center [241, 193] width 14 height 14
type input "[DATE]"
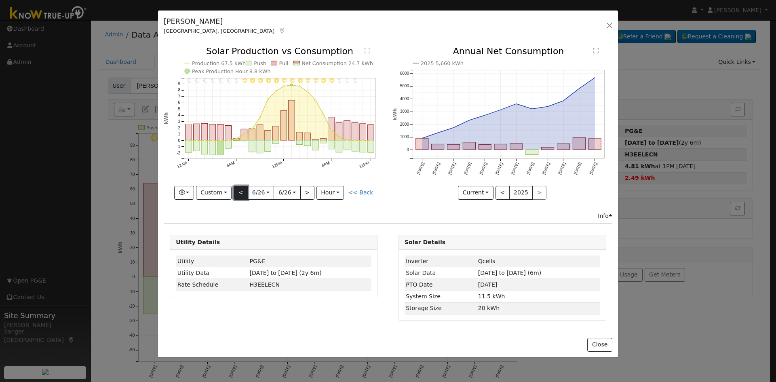
click at [242, 194] on button "<" at bounding box center [241, 193] width 14 height 14
type input "[DATE]"
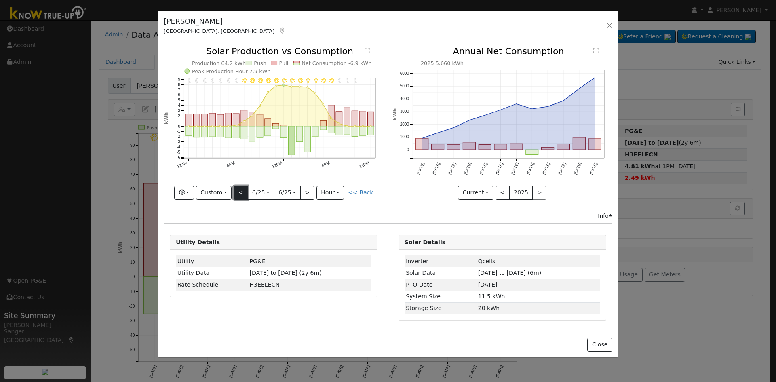
click at [242, 194] on button "<" at bounding box center [241, 193] width 14 height 14
type input "[DATE]"
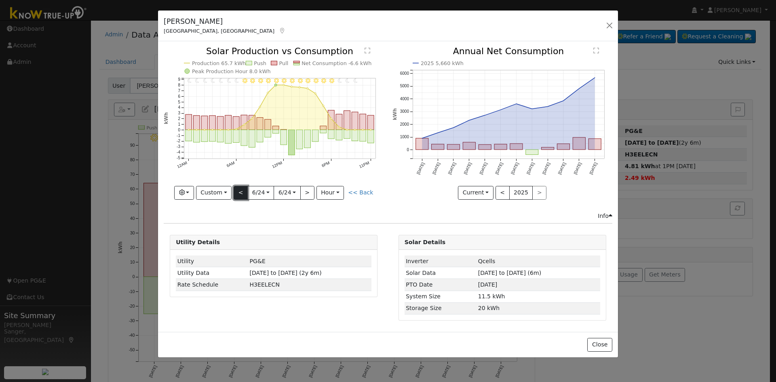
click at [242, 194] on button "<" at bounding box center [241, 193] width 14 height 14
type input "[DATE]"
click at [242, 194] on button "<" at bounding box center [241, 193] width 14 height 14
type input "[DATE]"
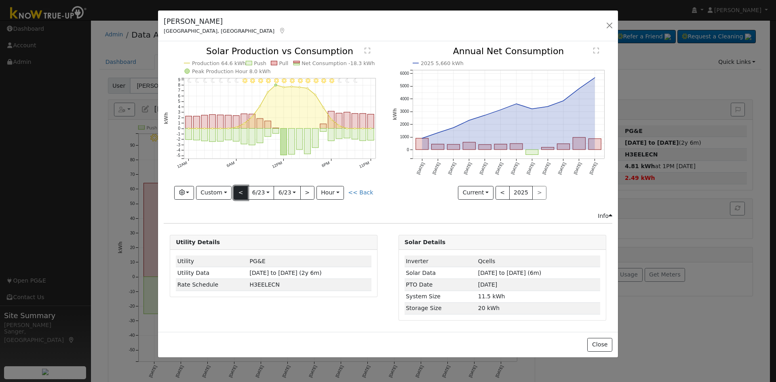
type input "[DATE]"
click at [242, 194] on button "<" at bounding box center [241, 193] width 14 height 14
type input "[DATE]"
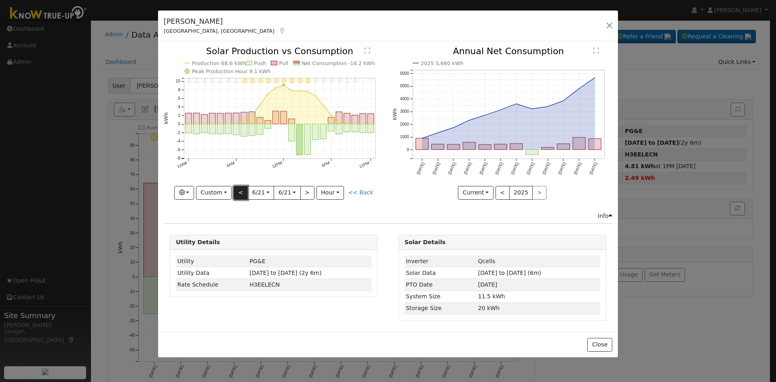
click at [242, 194] on button "<" at bounding box center [241, 193] width 14 height 14
type input "[DATE]"
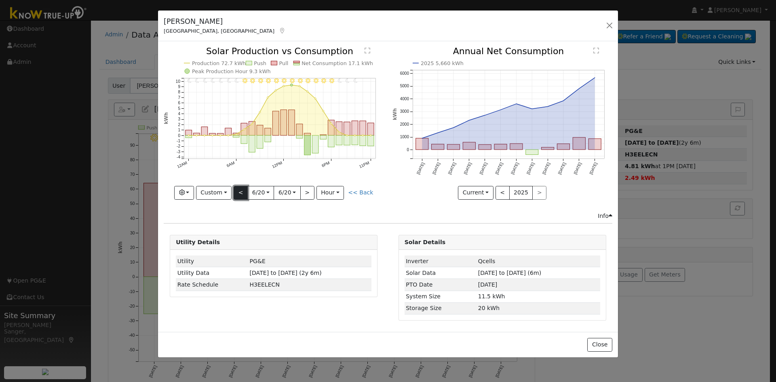
click at [242, 194] on button "<" at bounding box center [241, 193] width 14 height 14
type input "[DATE]"
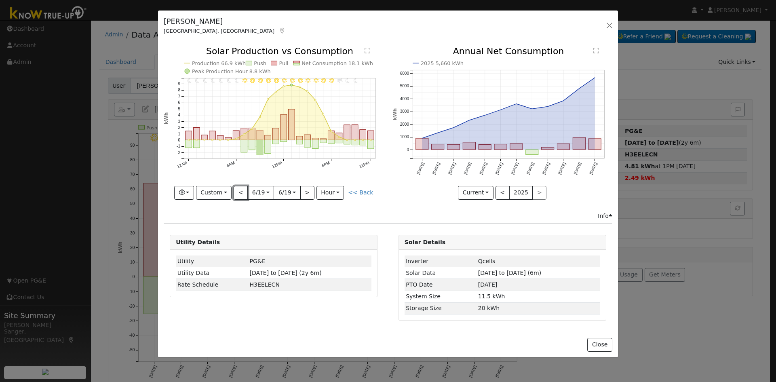
click at [240, 195] on button "<" at bounding box center [241, 193] width 14 height 14
type input "[DATE]"
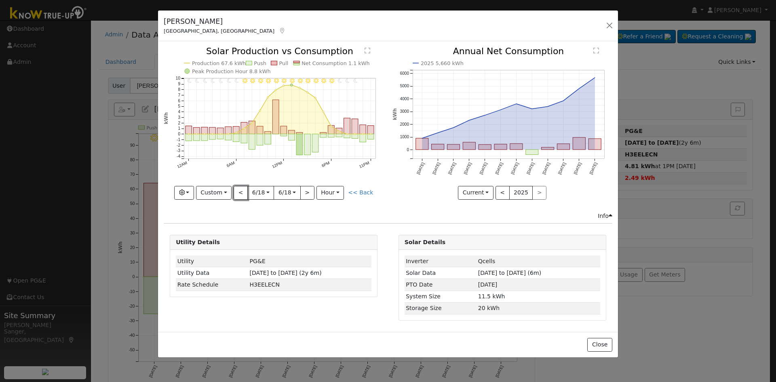
click at [240, 195] on button "<" at bounding box center [241, 193] width 14 height 14
type input "[DATE]"
click at [240, 195] on button "<" at bounding box center [241, 193] width 14 height 14
type input "[DATE]"
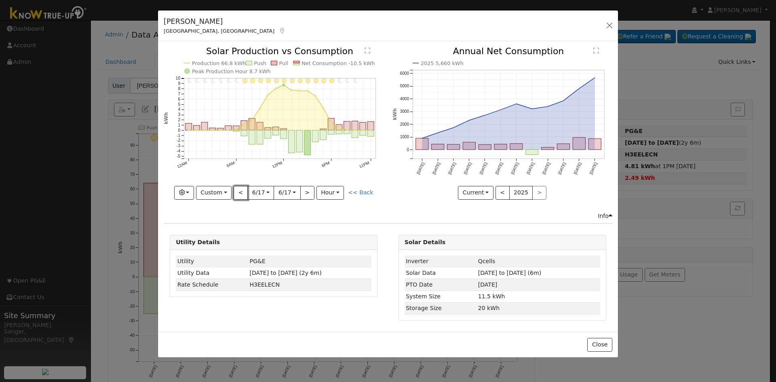
type input "[DATE]"
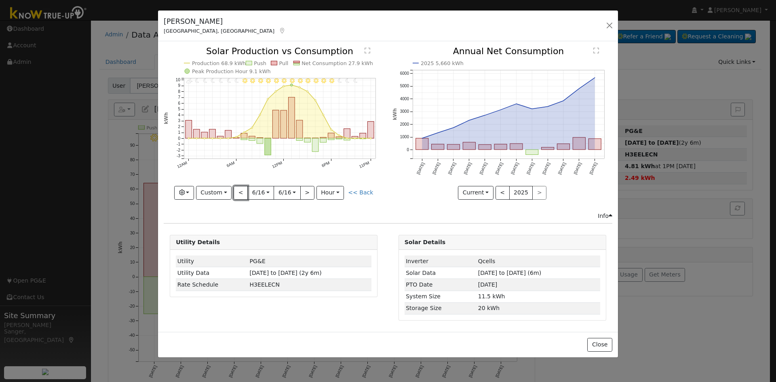
click at [240, 195] on button "<" at bounding box center [241, 193] width 14 height 14
type input "[DATE]"
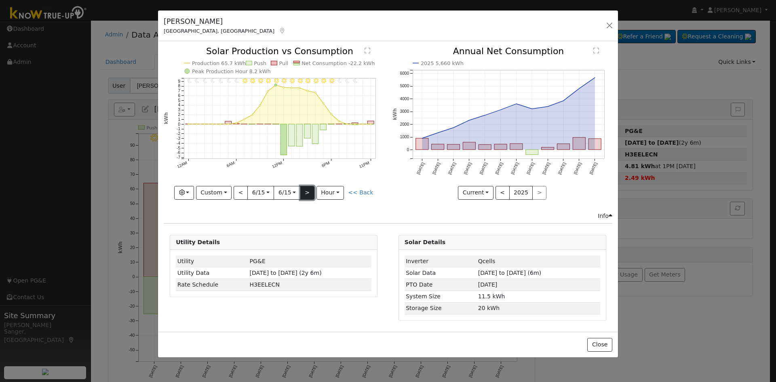
click at [304, 193] on button ">" at bounding box center [307, 193] width 14 height 14
type input "[DATE]"
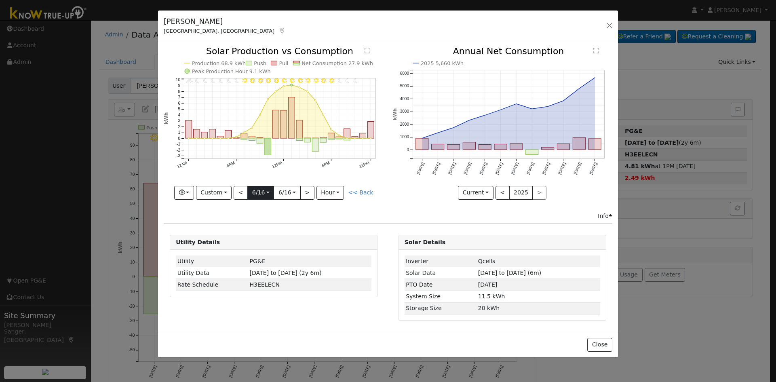
click at [260, 191] on input "[DATE]" at bounding box center [261, 192] width 26 height 13
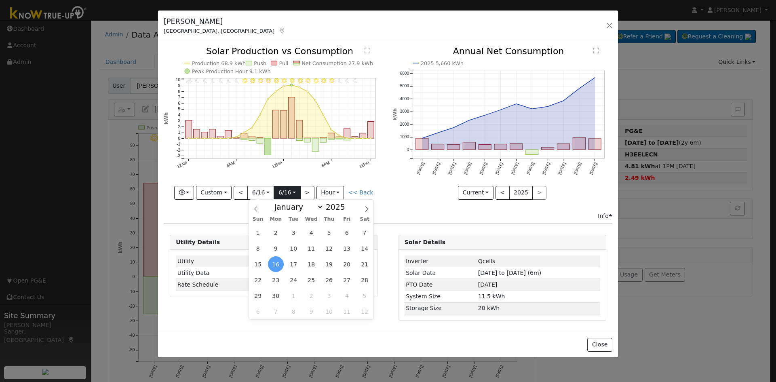
click at [289, 194] on input "[DATE]" at bounding box center [287, 192] width 26 height 13
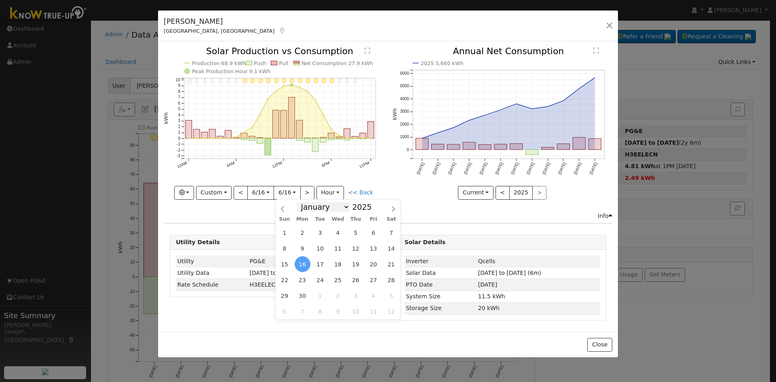
click at [311, 207] on select "January February March April May June July August September October November De…" at bounding box center [323, 207] width 53 height 10
select select "6"
click at [303, 202] on select "January February March April May June July August September October November De…" at bounding box center [323, 207] width 53 height 10
click at [335, 264] on span "16" at bounding box center [338, 264] width 16 height 16
type input "[DATE]"
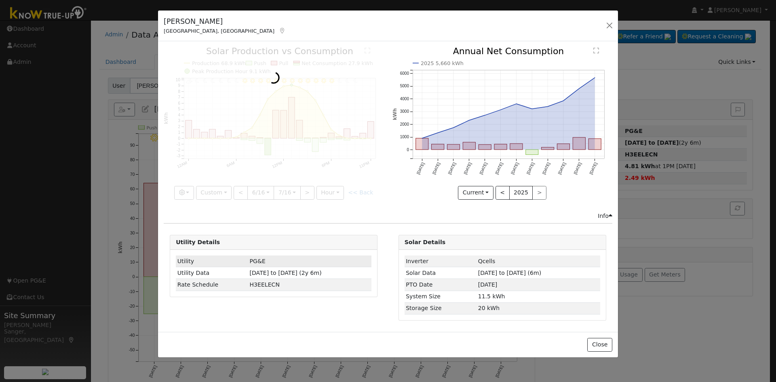
scroll to position [0, 6]
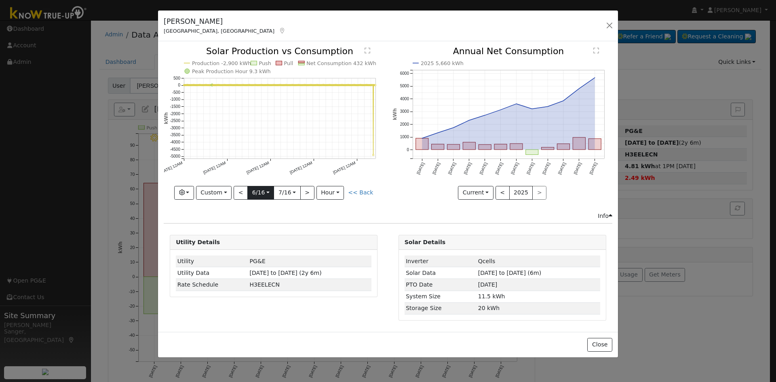
click at [255, 193] on input "[DATE]" at bounding box center [261, 192] width 26 height 13
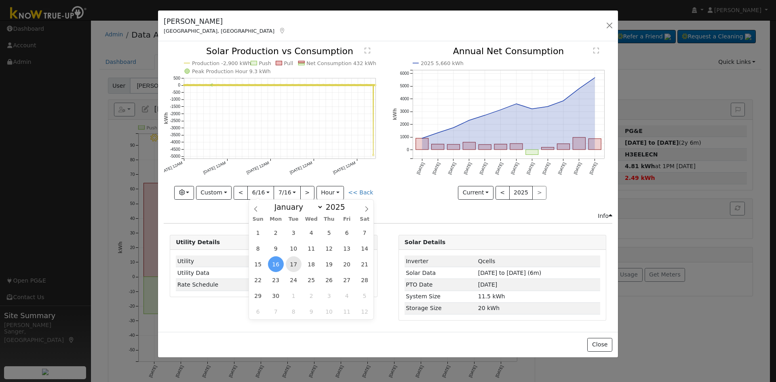
click at [296, 262] on span "17" at bounding box center [294, 264] width 16 height 16
type input "[DATE]"
